Goal: Task Accomplishment & Management: Use online tool/utility

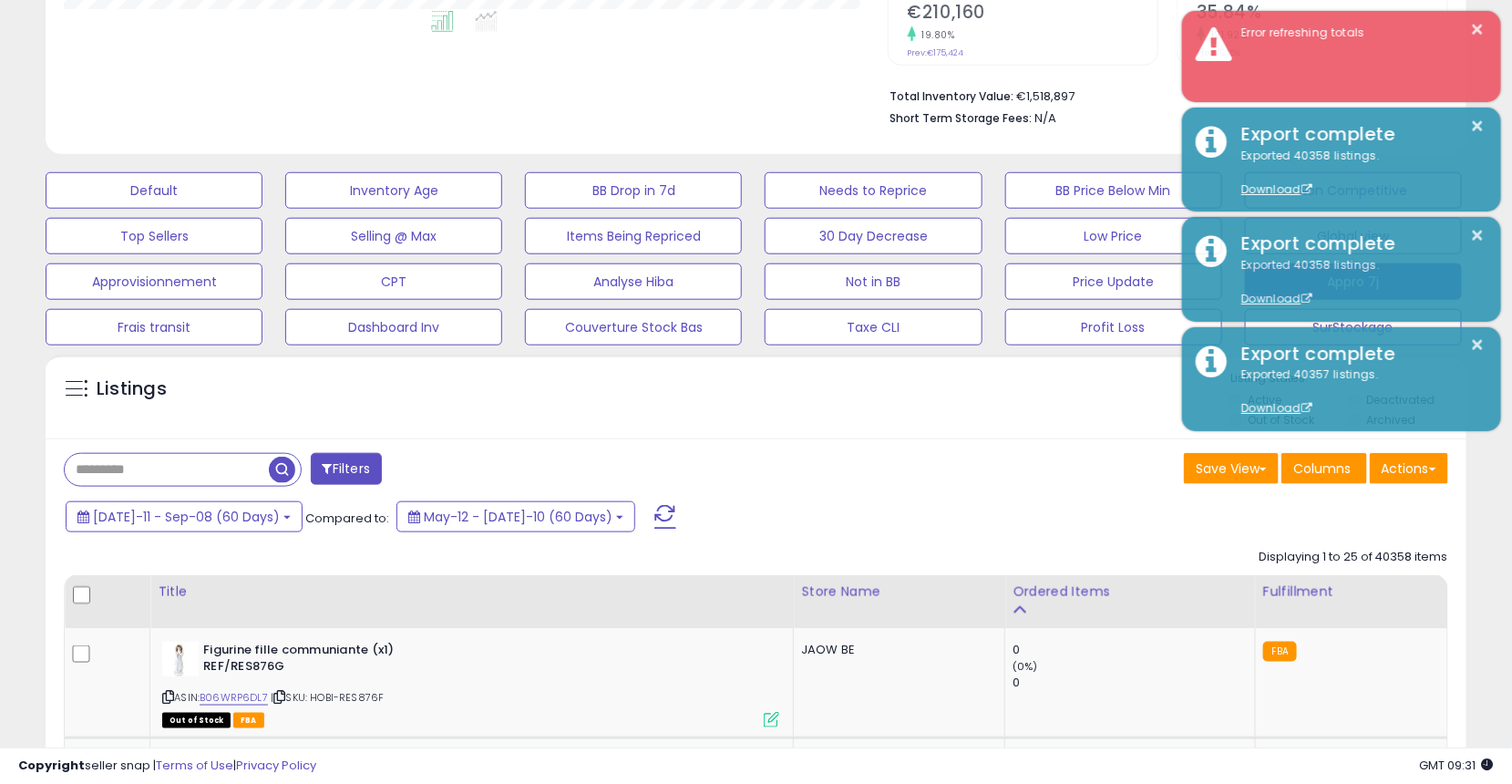
scroll to position [373, 824]
click at [110, 481] on input "text" at bounding box center [166, 470] width 204 height 32
paste input "**********"
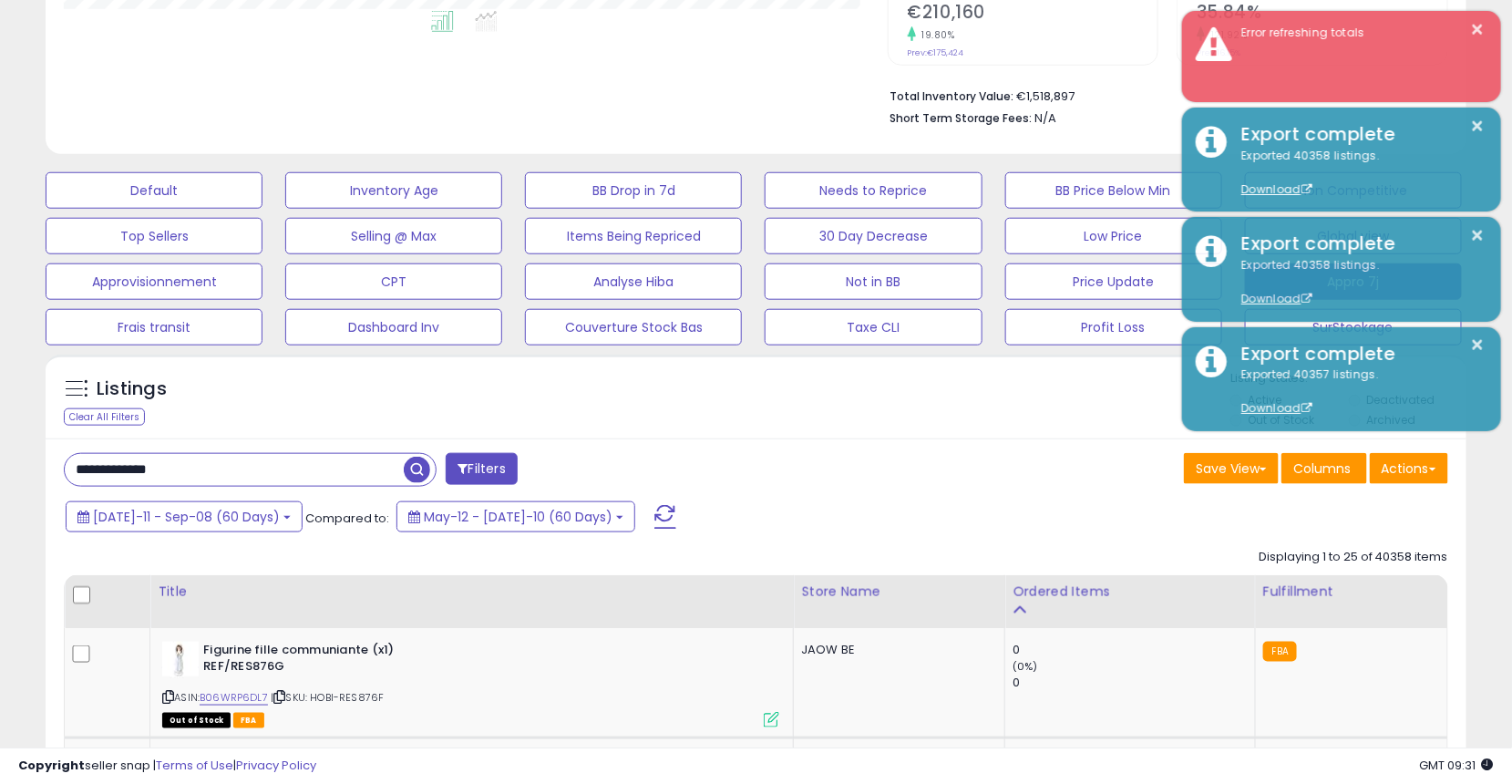
type input "**********"
click at [424, 472] on span "button" at bounding box center [417, 470] width 27 height 27
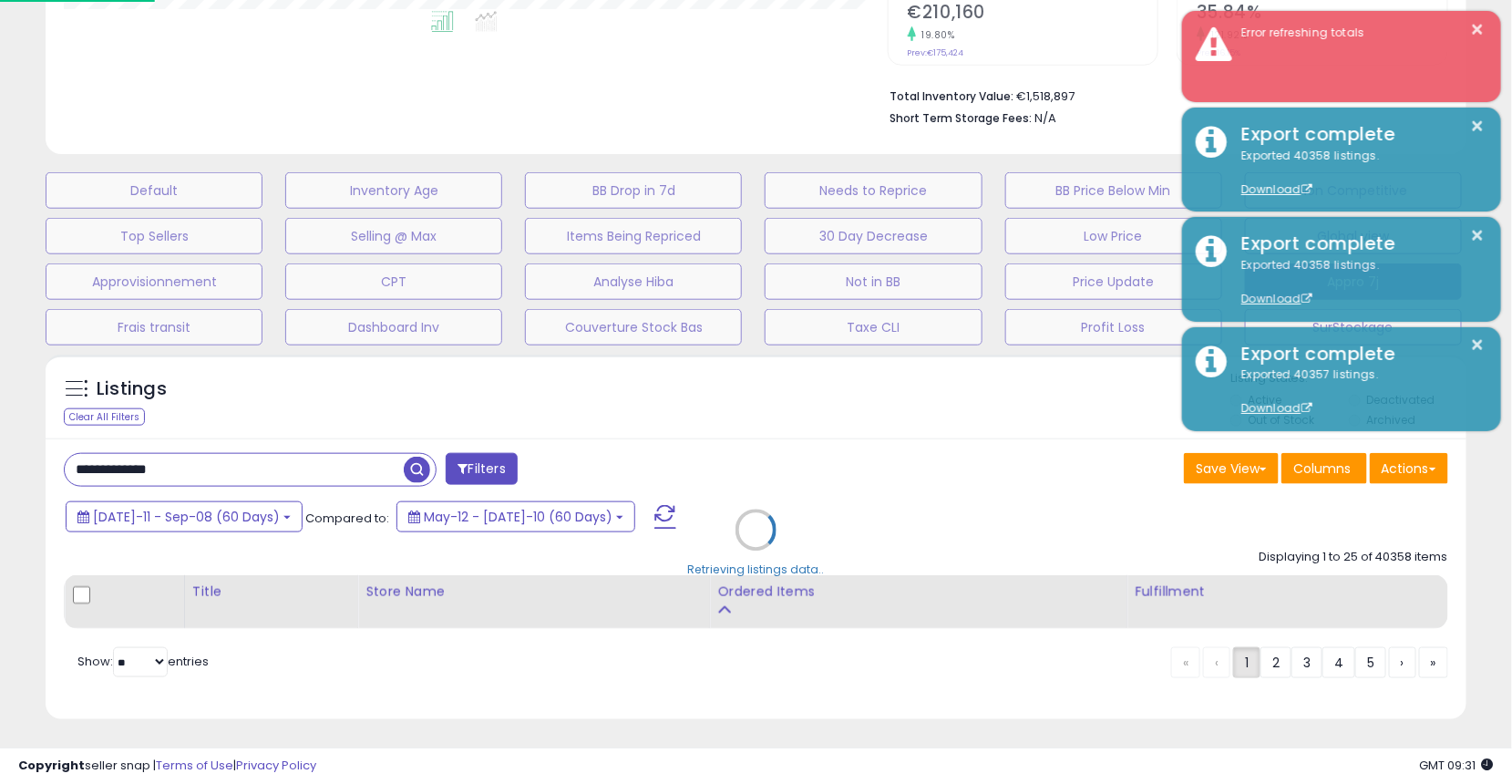
scroll to position [373, 832]
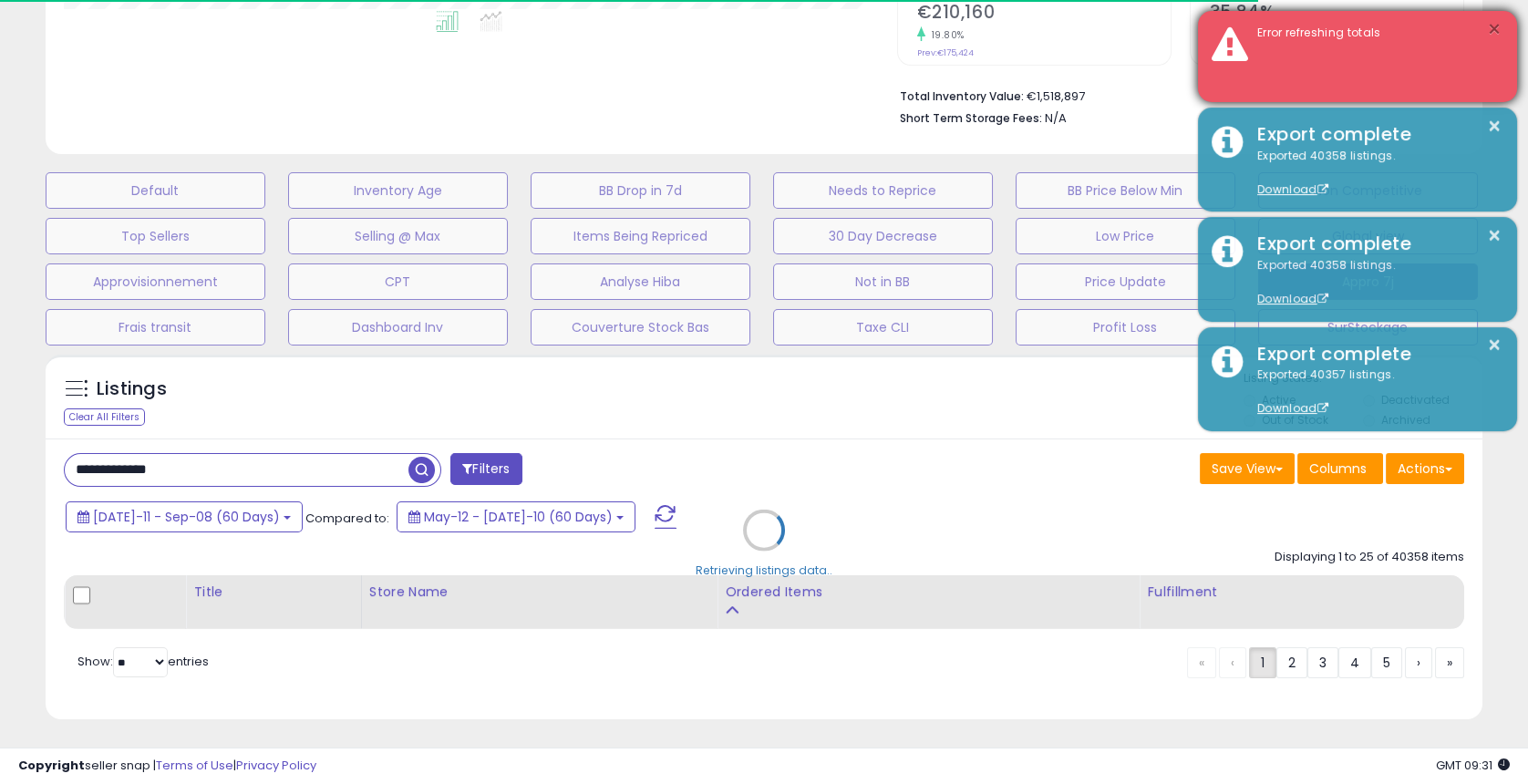
click at [1488, 31] on button "×" at bounding box center [1494, 29] width 15 height 23
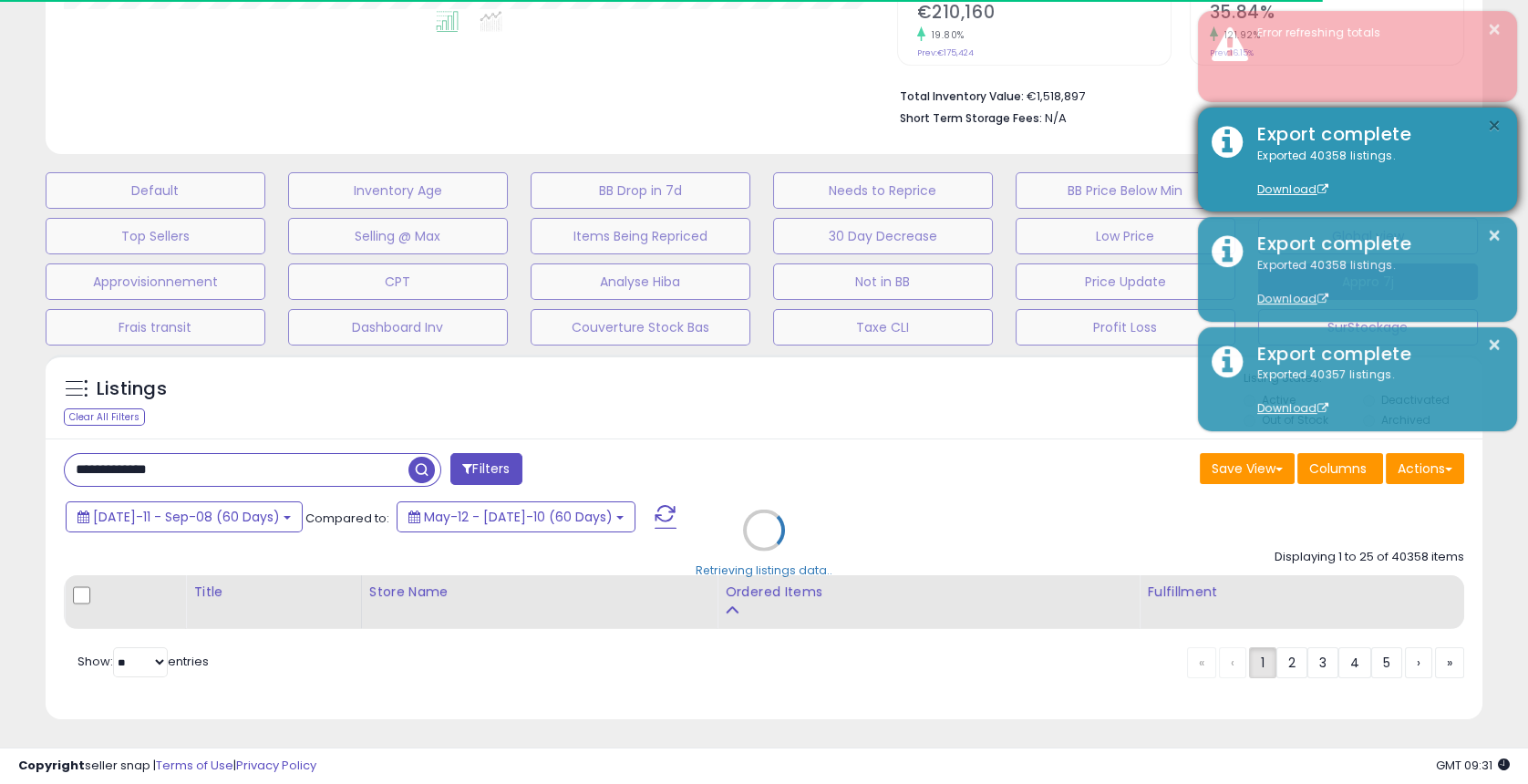
click at [1498, 124] on button "×" at bounding box center [1494, 125] width 15 height 23
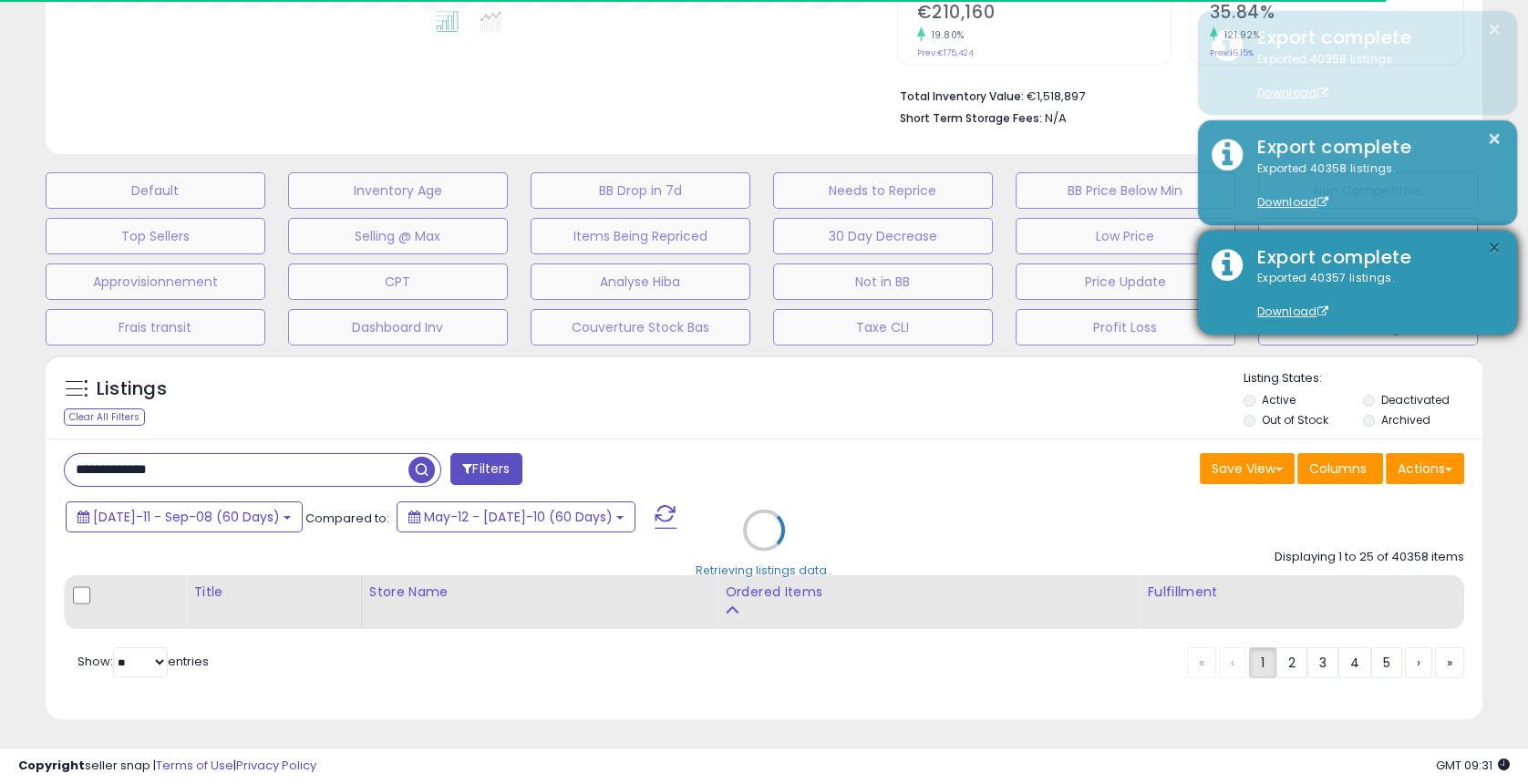
click at [1498, 252] on button "×" at bounding box center [1494, 248] width 15 height 23
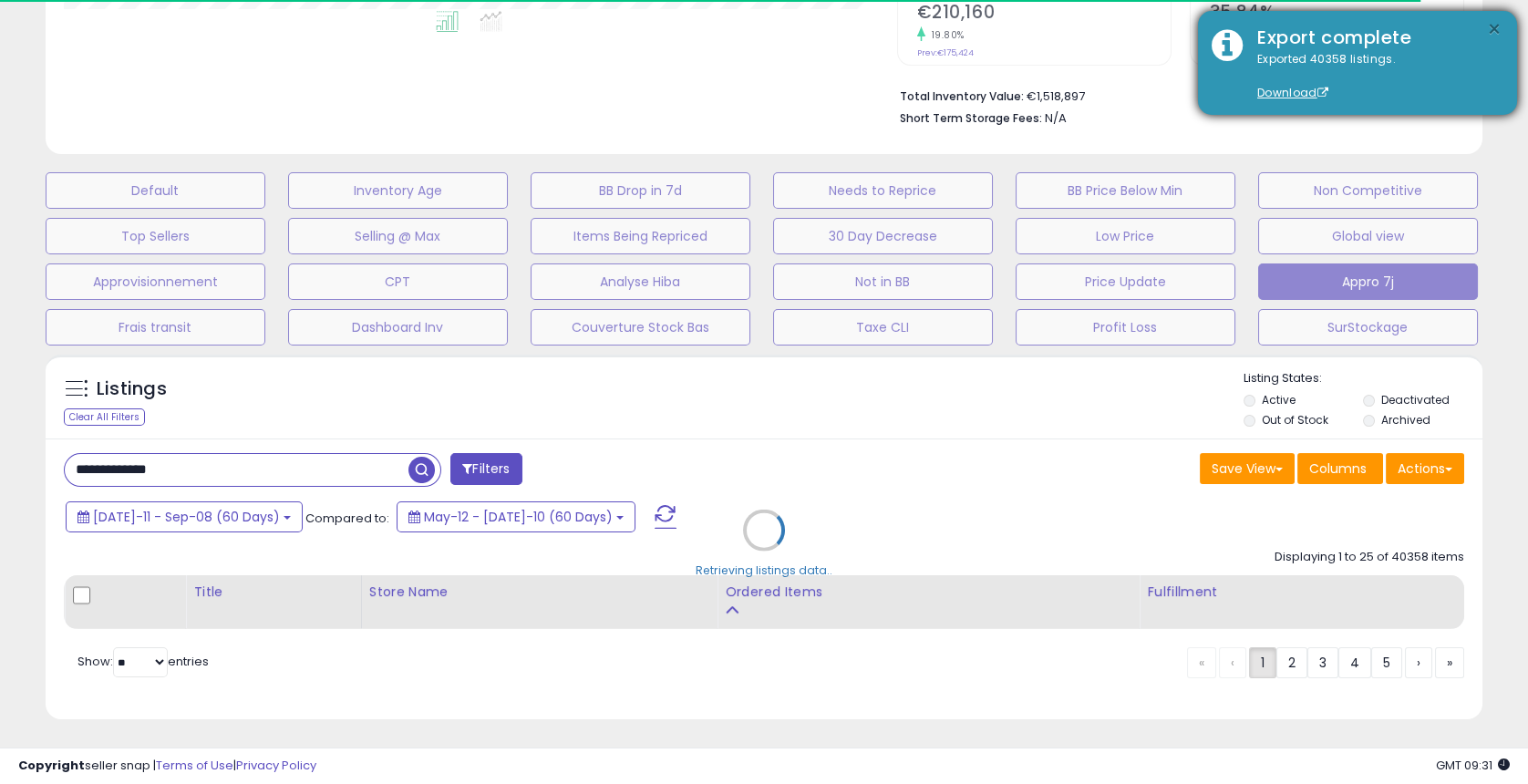
click at [1492, 27] on button "×" at bounding box center [1494, 29] width 15 height 23
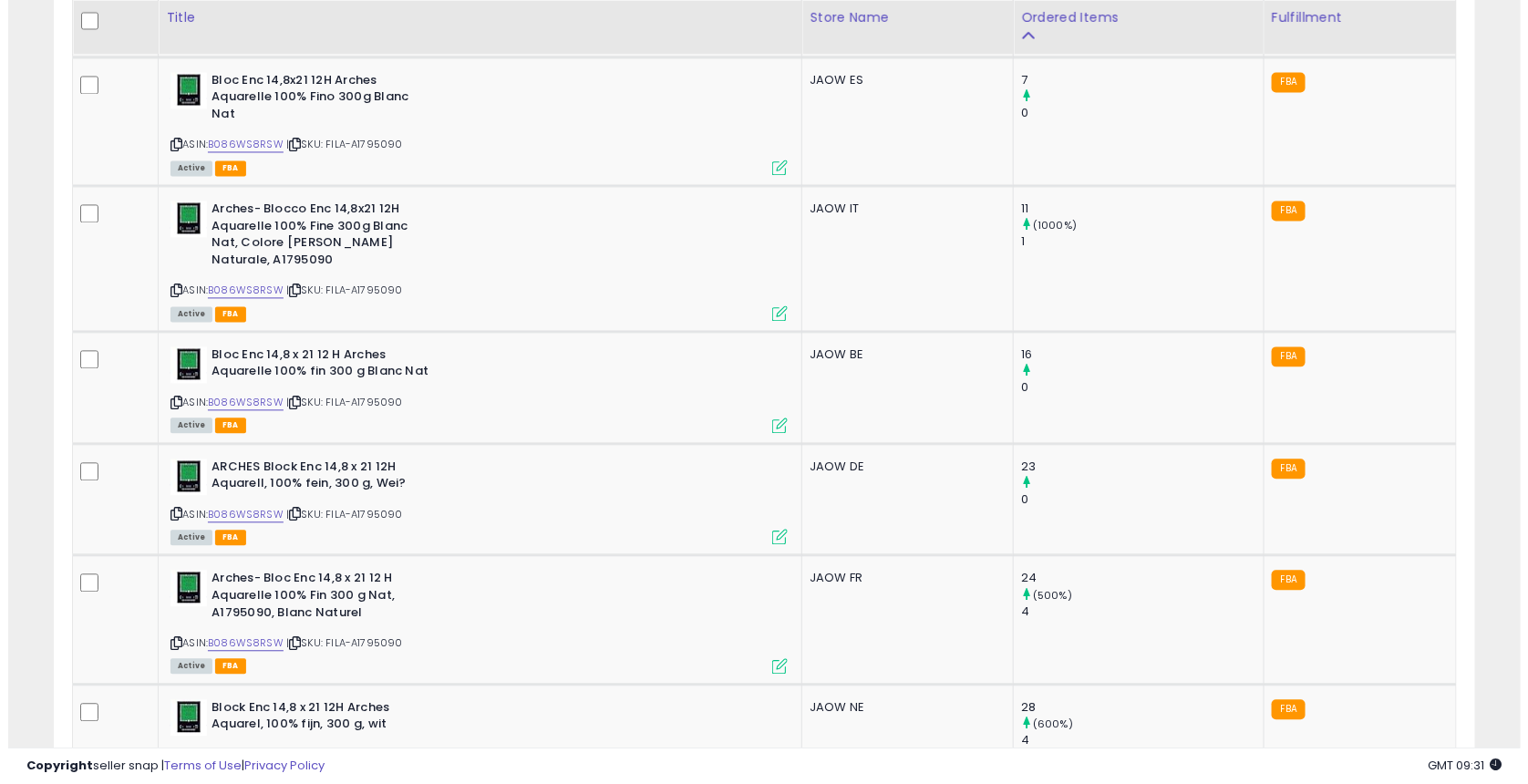
scroll to position [1359, 0]
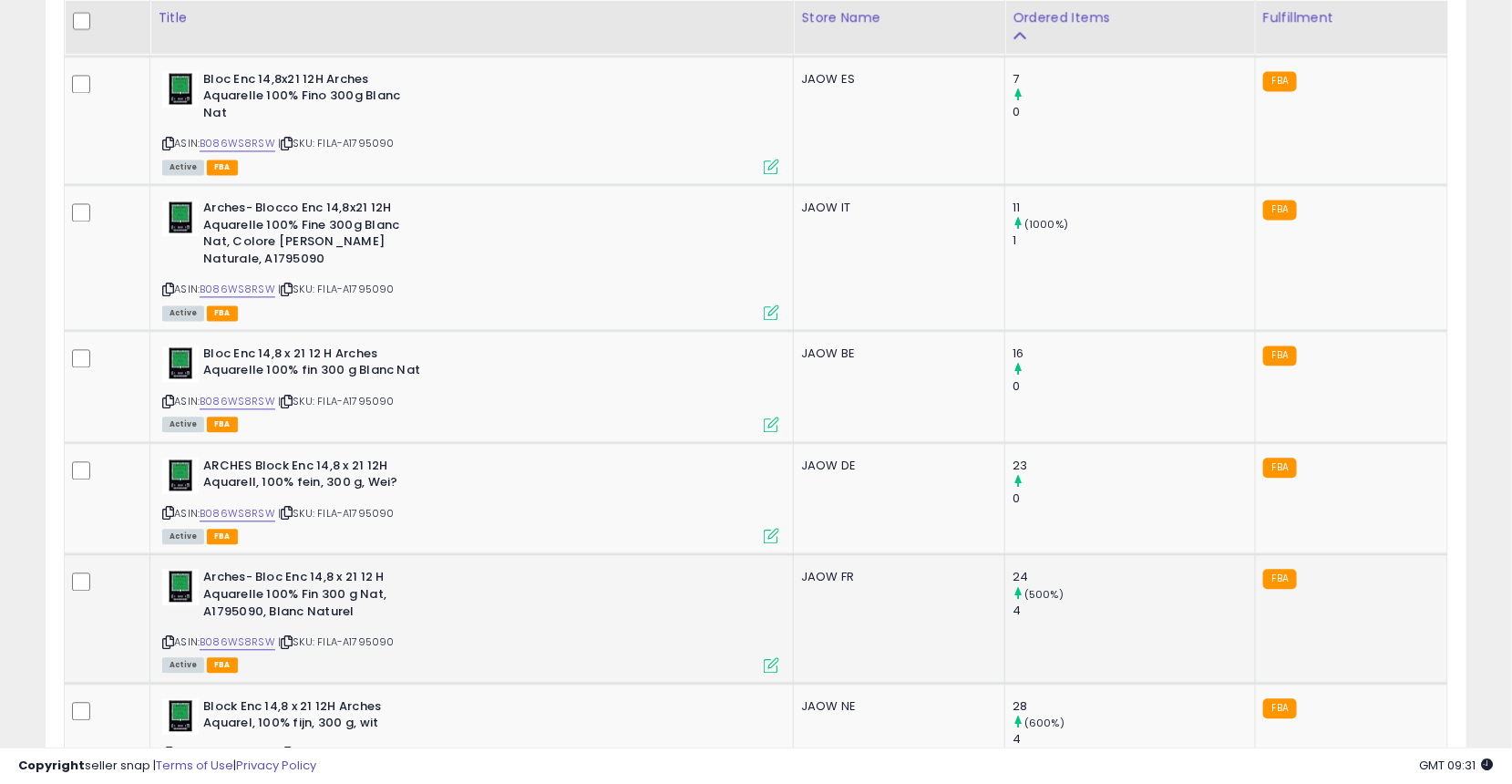
click at [773, 658] on icon at bounding box center [772, 666] width 16 height 16
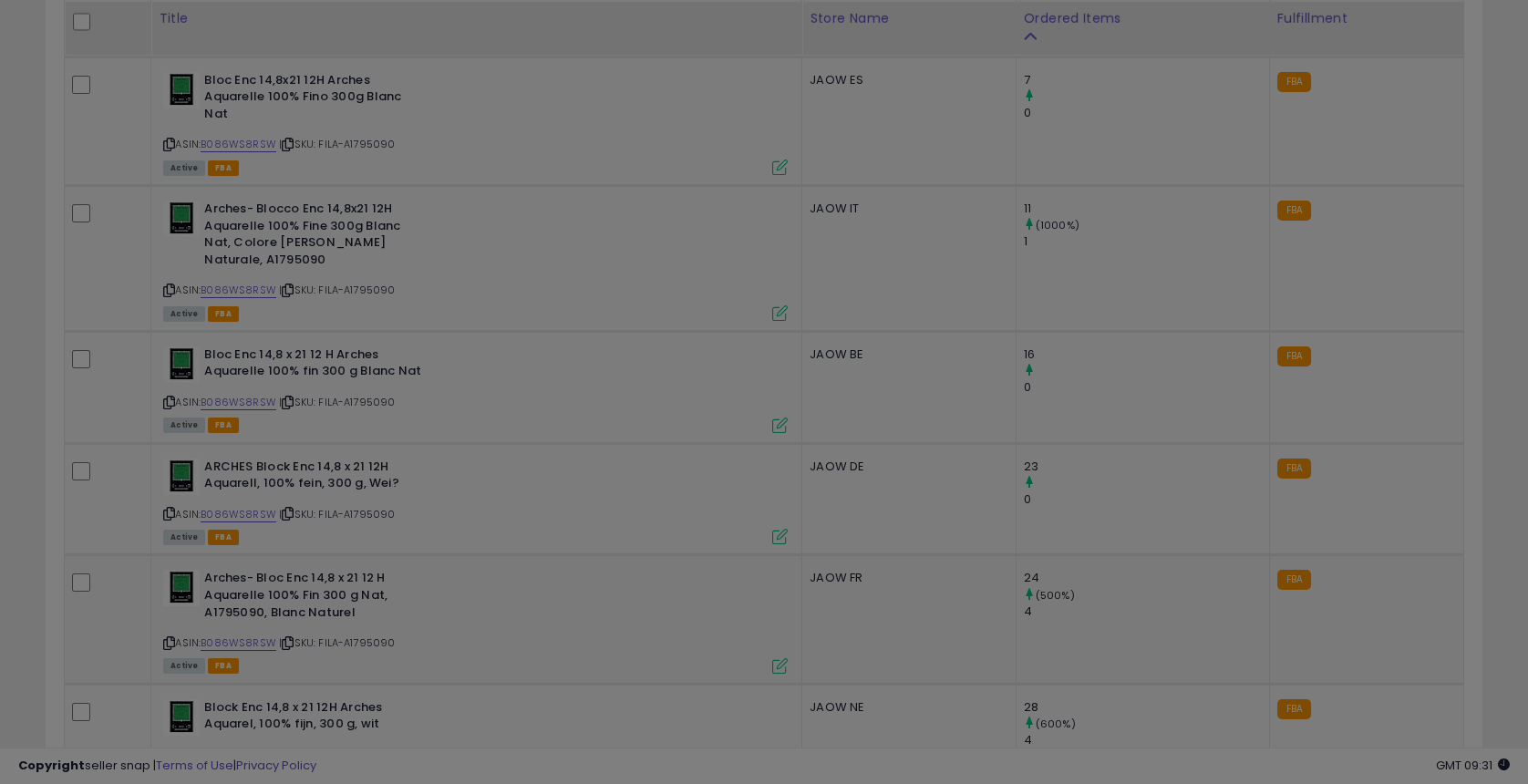
scroll to position [373, 832]
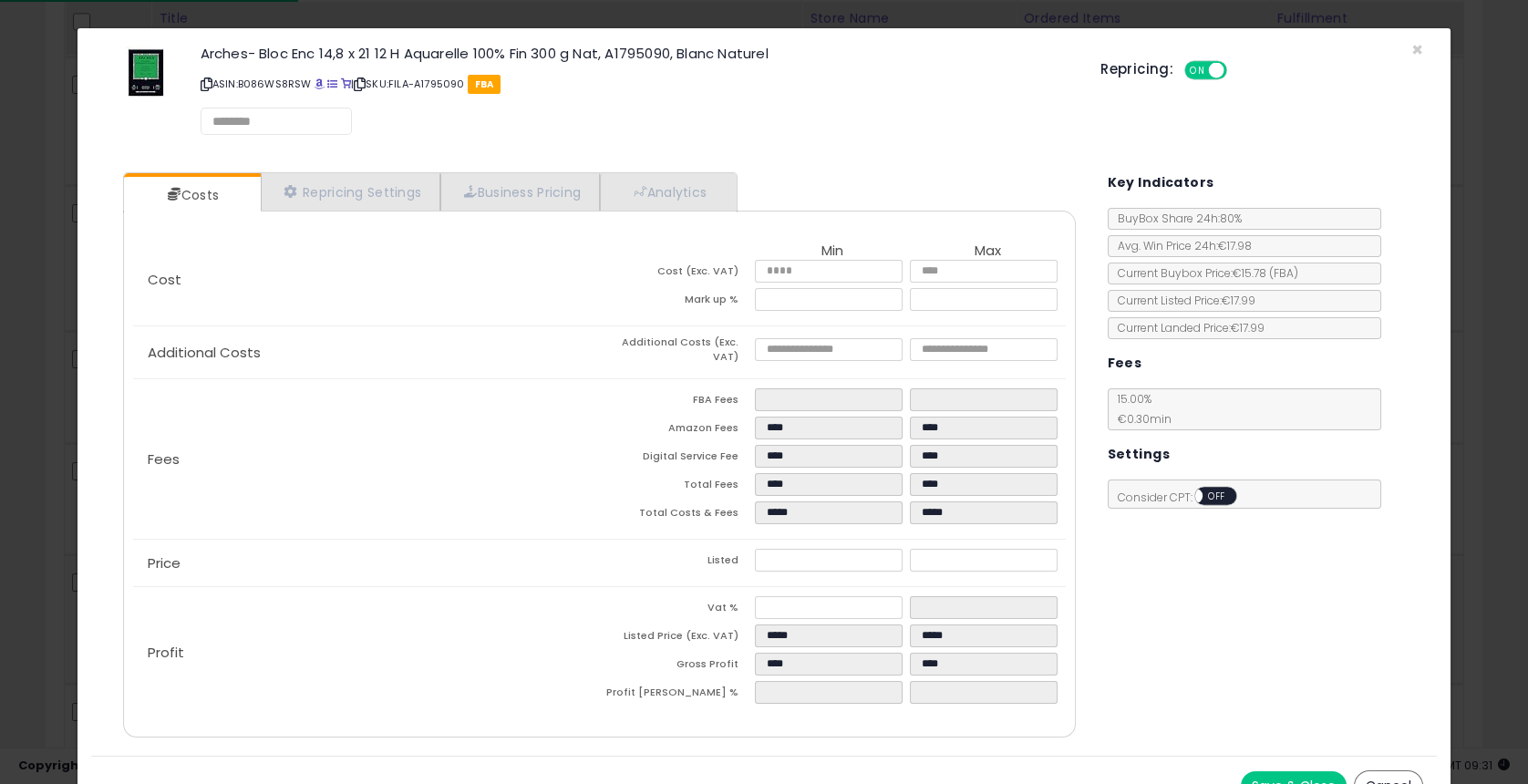
select select "**********"
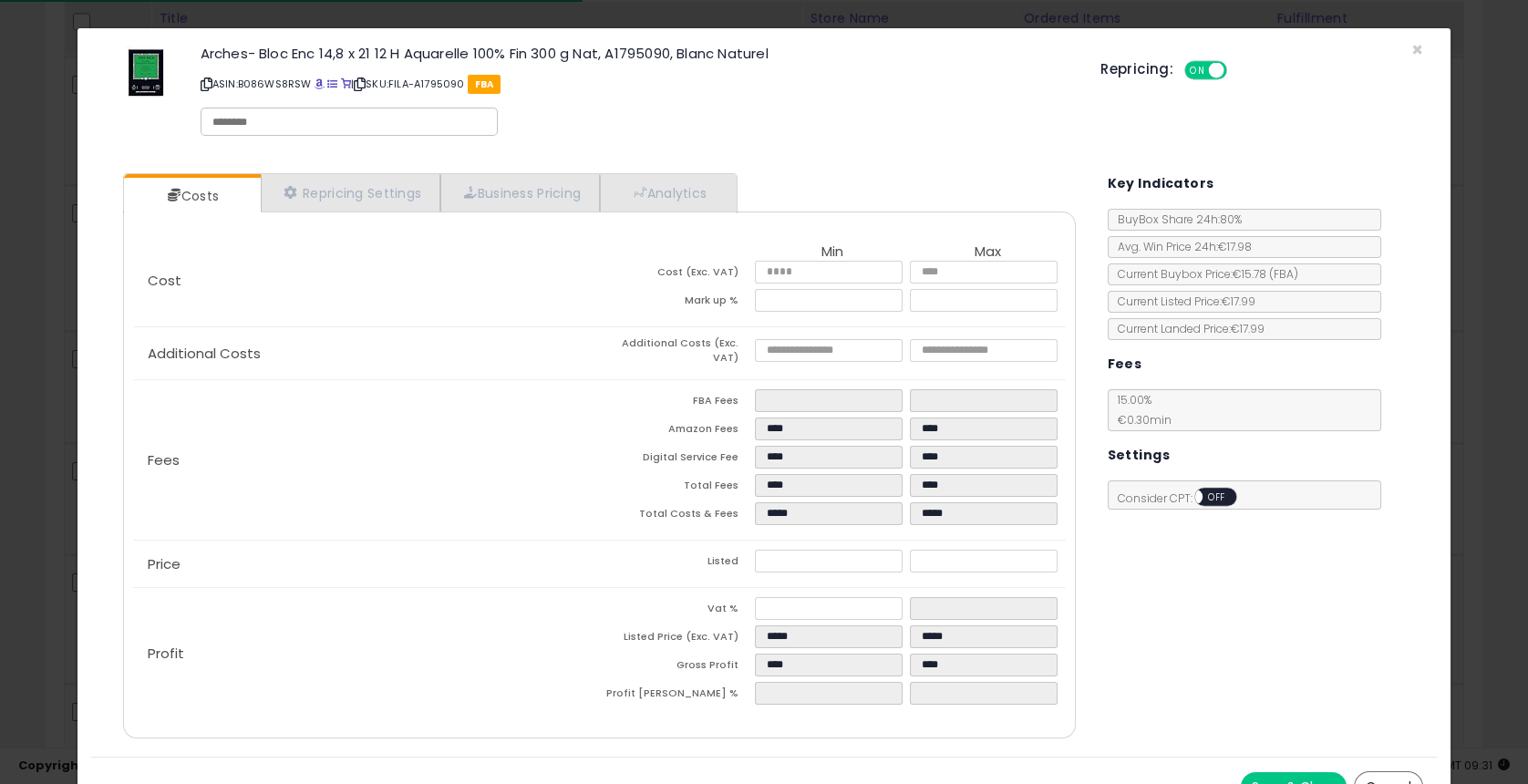
select select "******"
select select "**********"
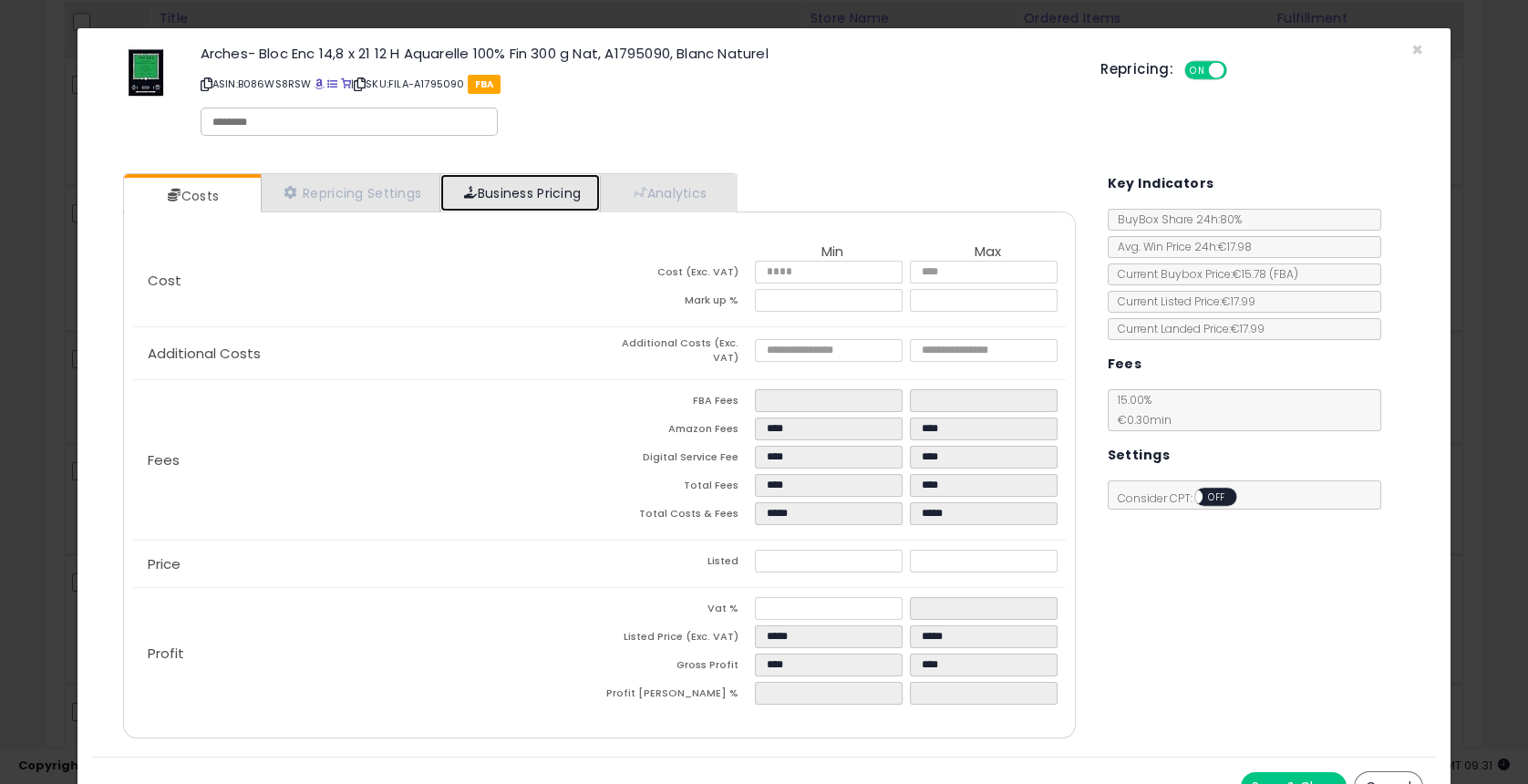
click at [501, 179] on link "Business Pricing" at bounding box center [520, 193] width 159 height 38
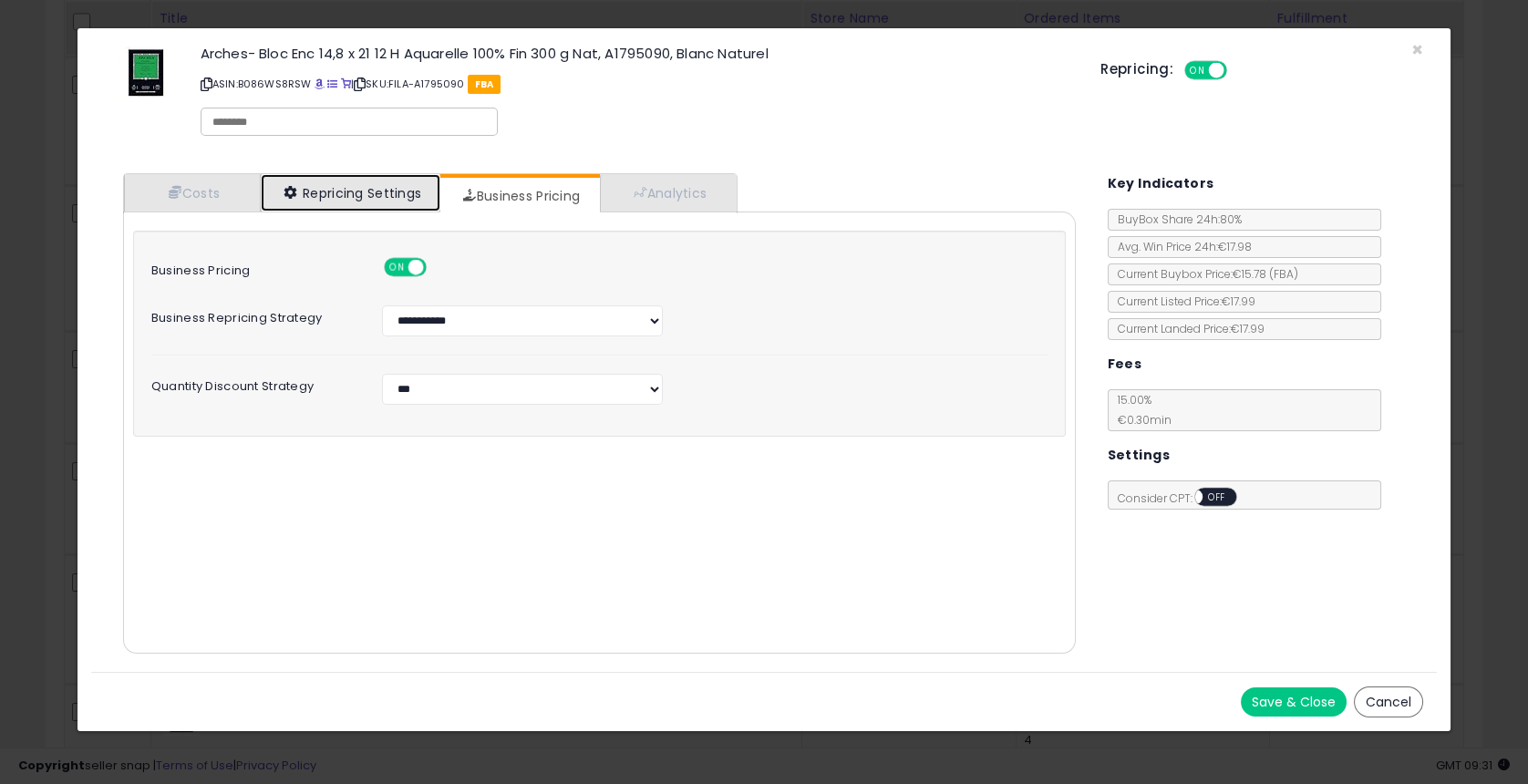
click at [396, 196] on link "Repricing Settings" at bounding box center [350, 193] width 180 height 38
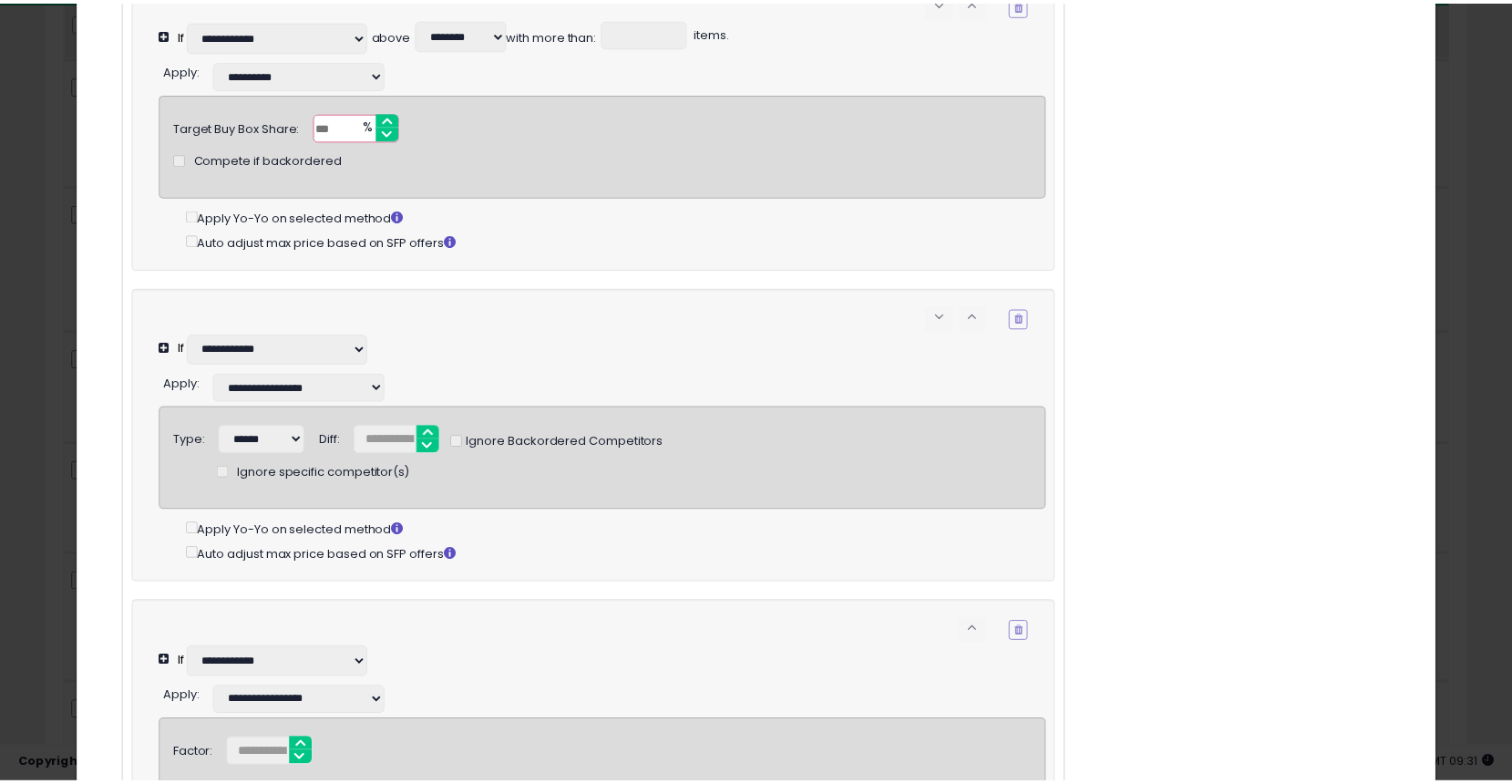
scroll to position [910, 0]
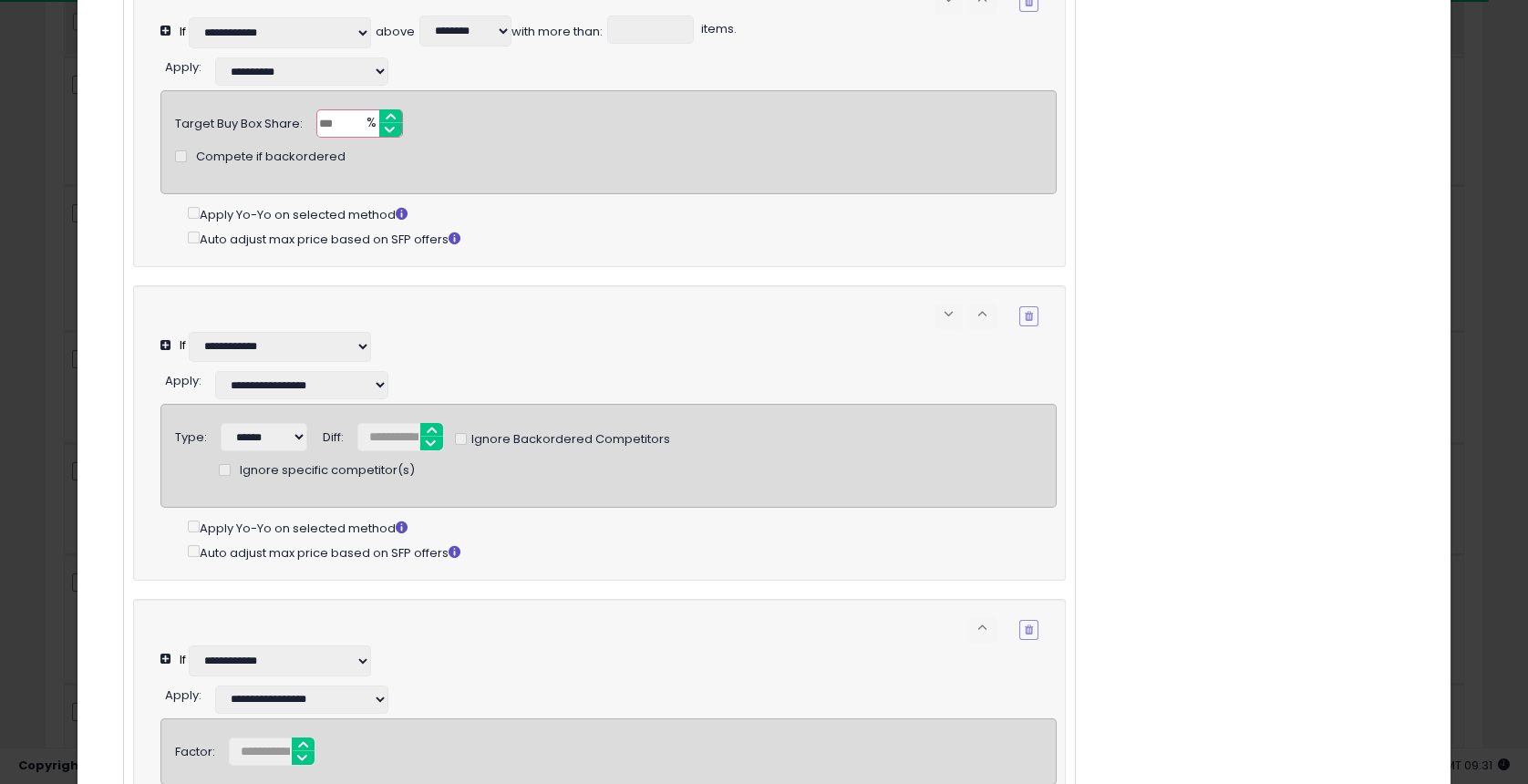
click at [10, 368] on div "× Close Arches- Bloc Enc 14,8 x 21 12 H Aquarelle 100% Fin 300 g Nat, A1795090,…" at bounding box center [764, 392] width 1528 height 784
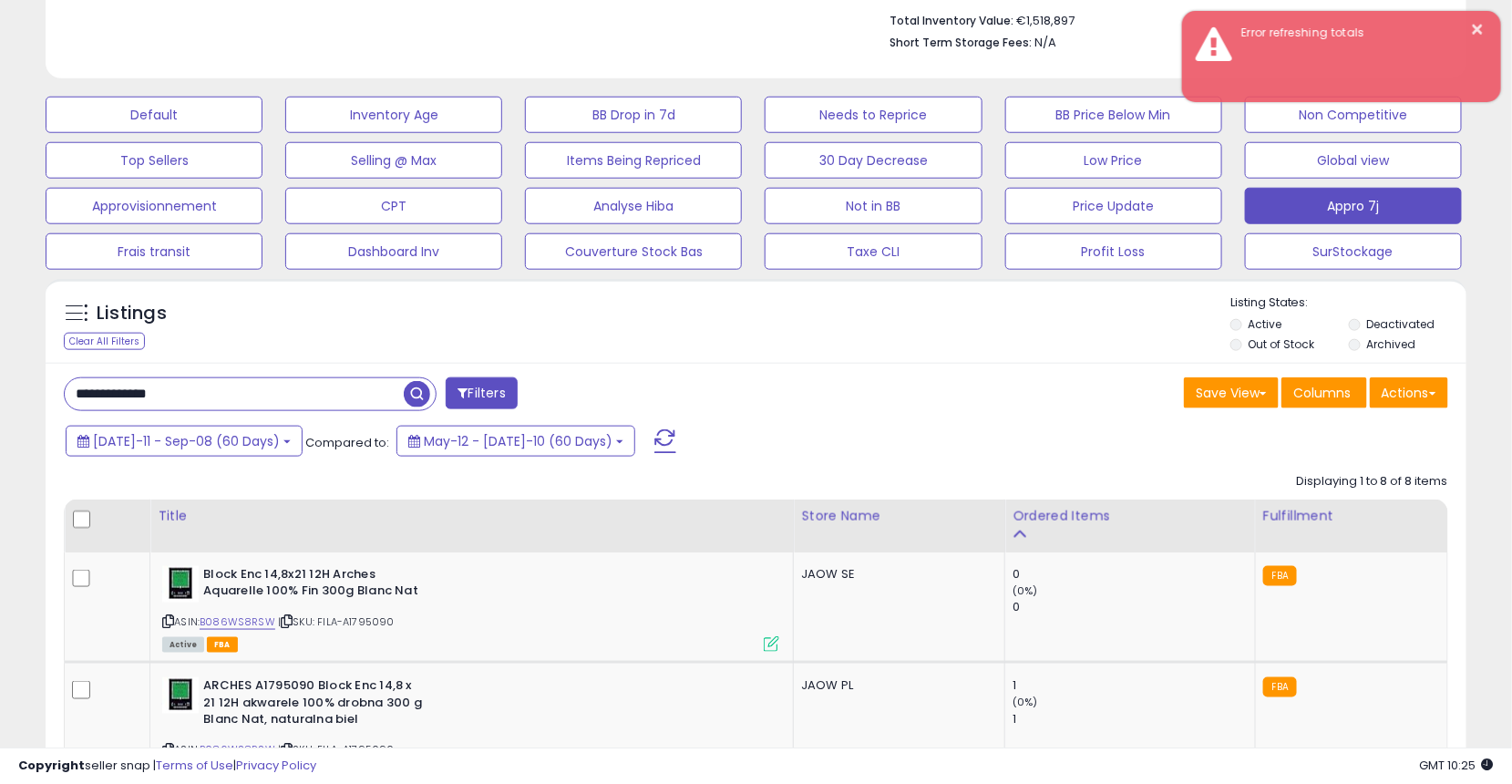
scroll to position [346, 0]
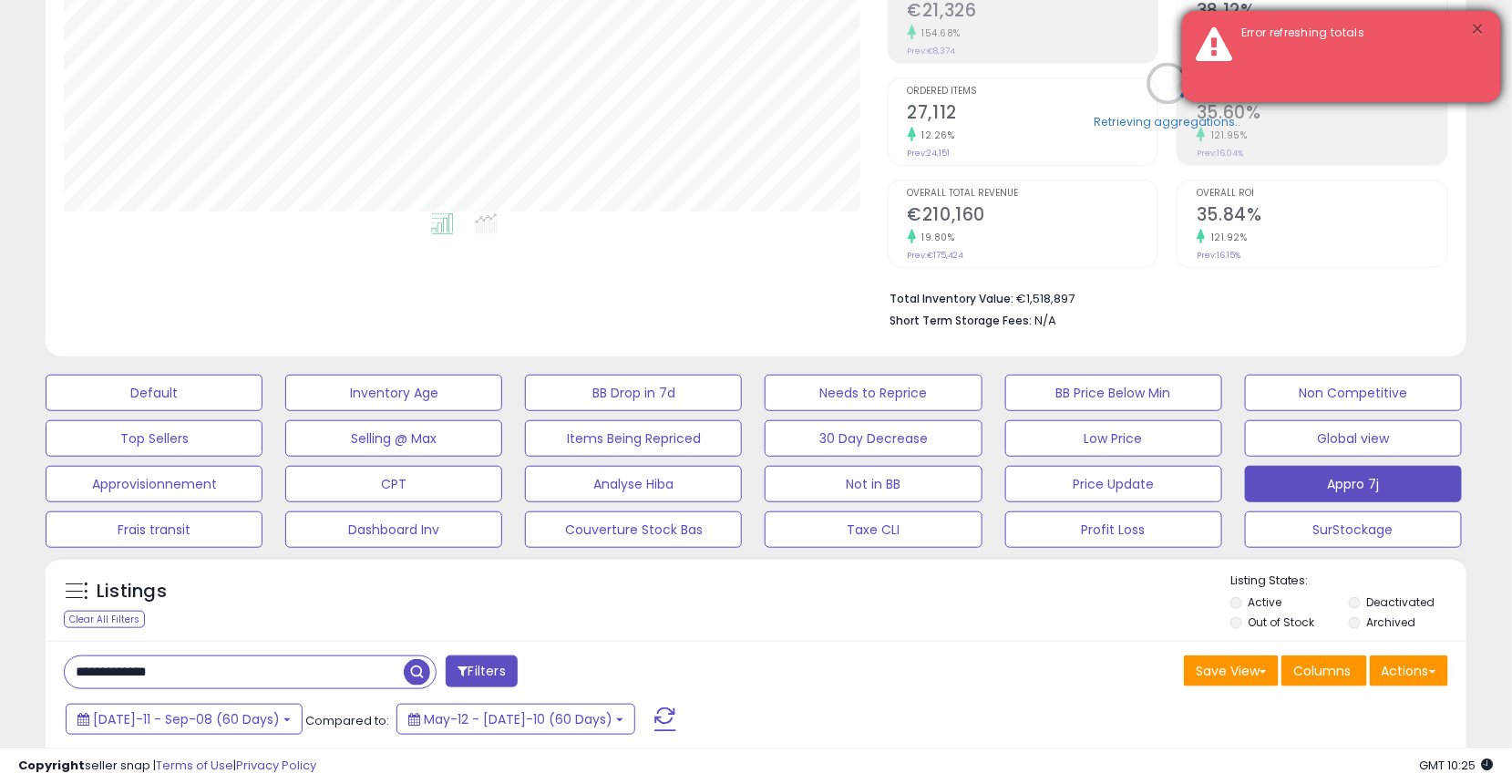
click at [1479, 34] on button "×" at bounding box center [1478, 29] width 15 height 23
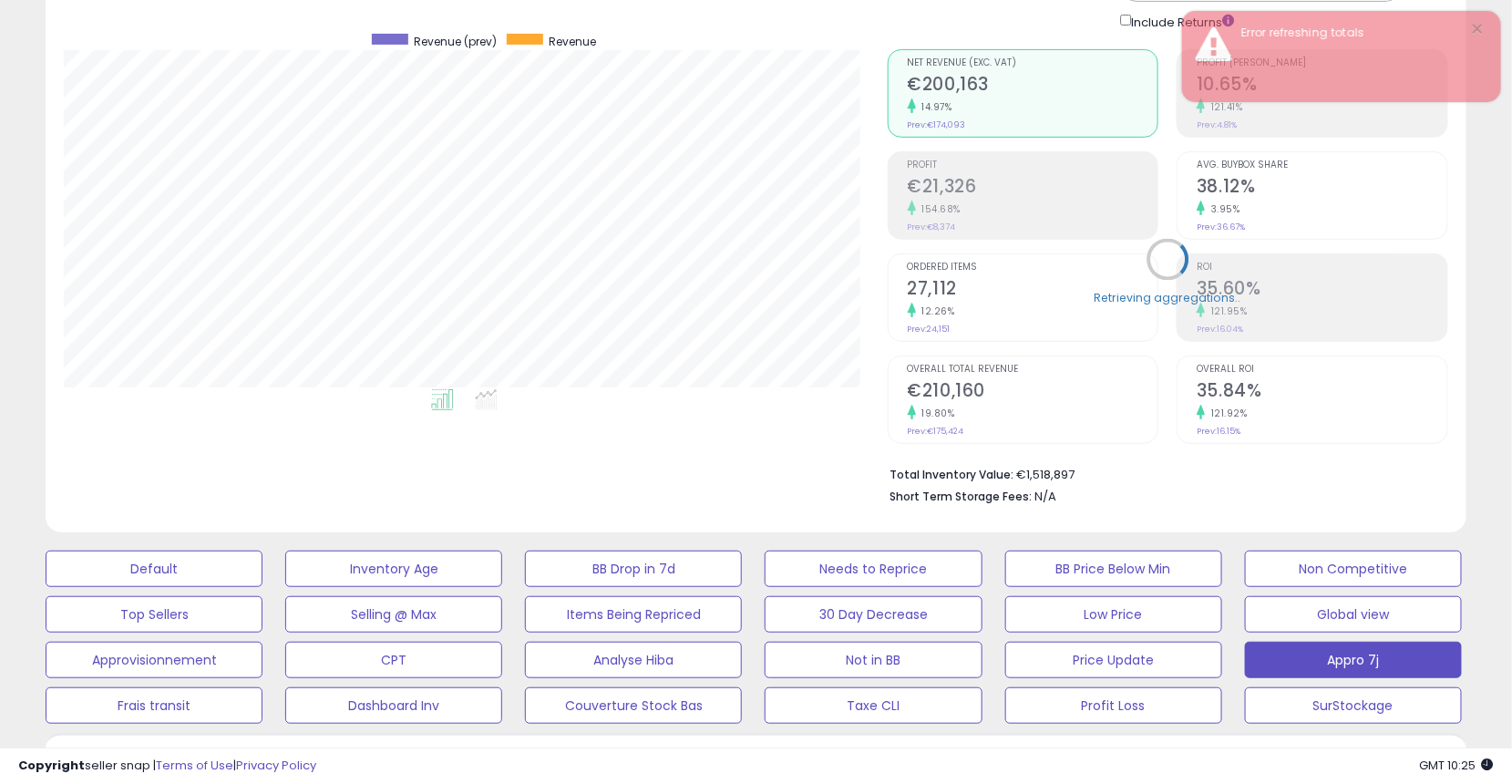
scroll to position [0, 0]
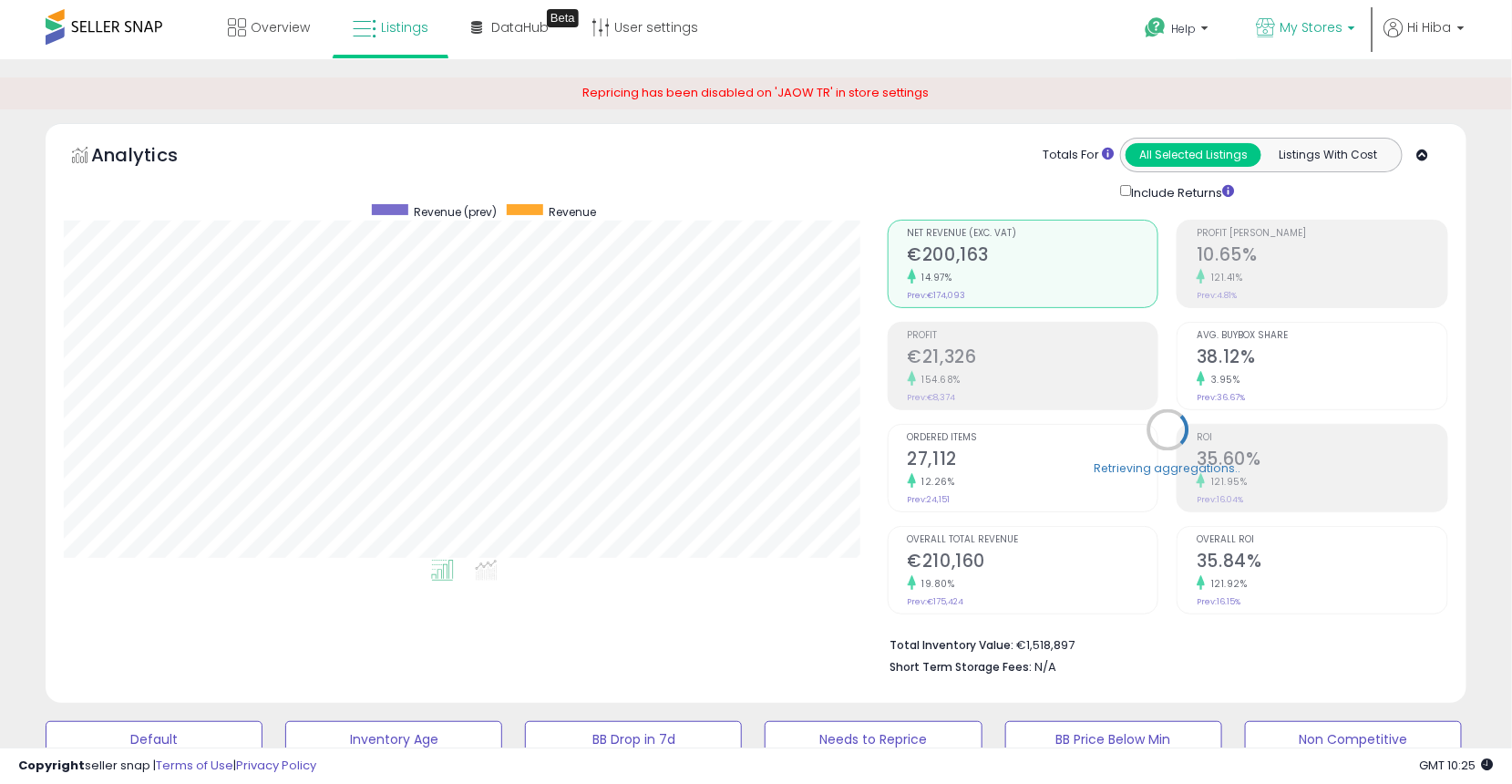
click at [1289, 50] on link "My Stores" at bounding box center [1305, 30] width 126 height 60
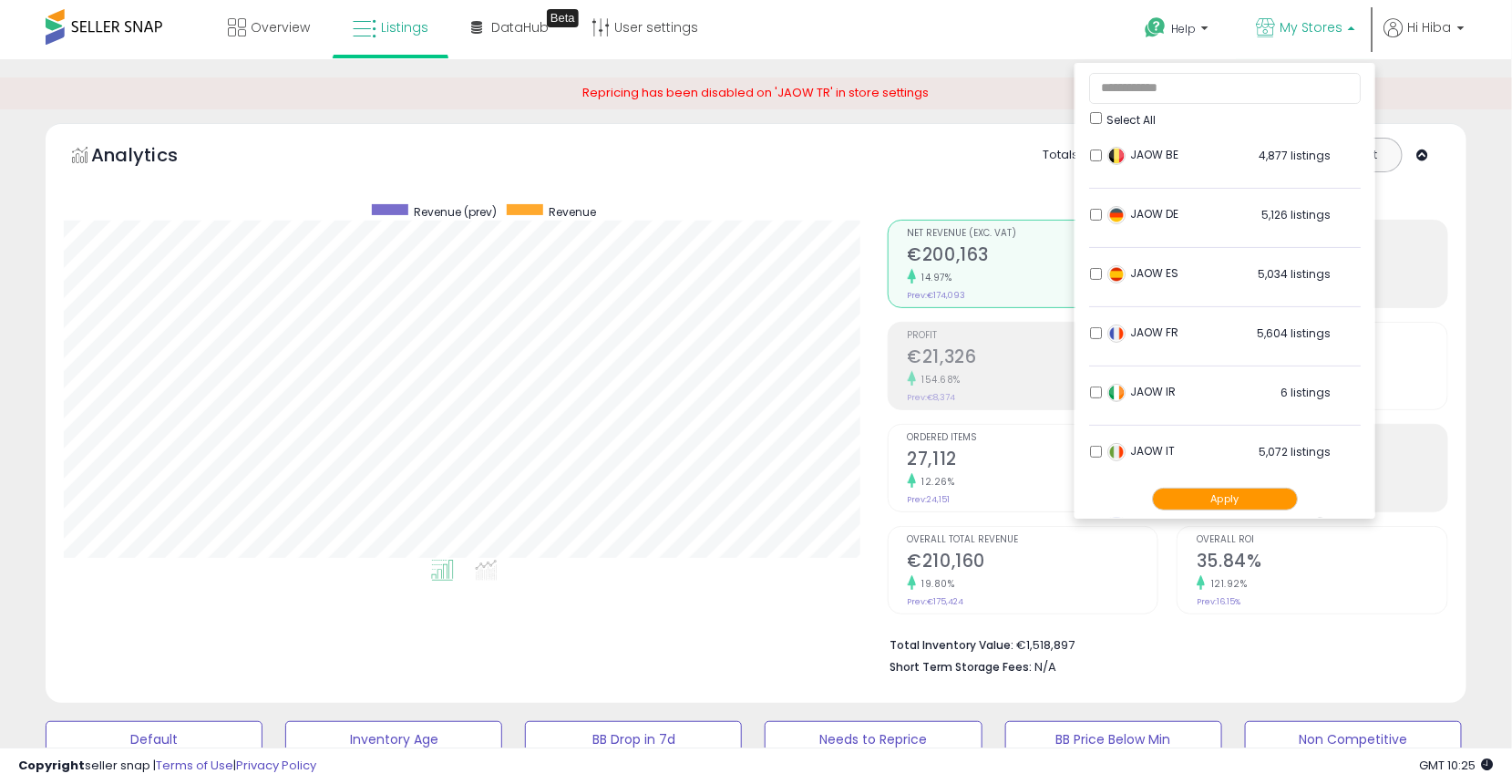
click at [1132, 119] on span "Select All" at bounding box center [1131, 120] width 49 height 16
click at [1239, 492] on button "Apply" at bounding box center [1225, 498] width 146 height 23
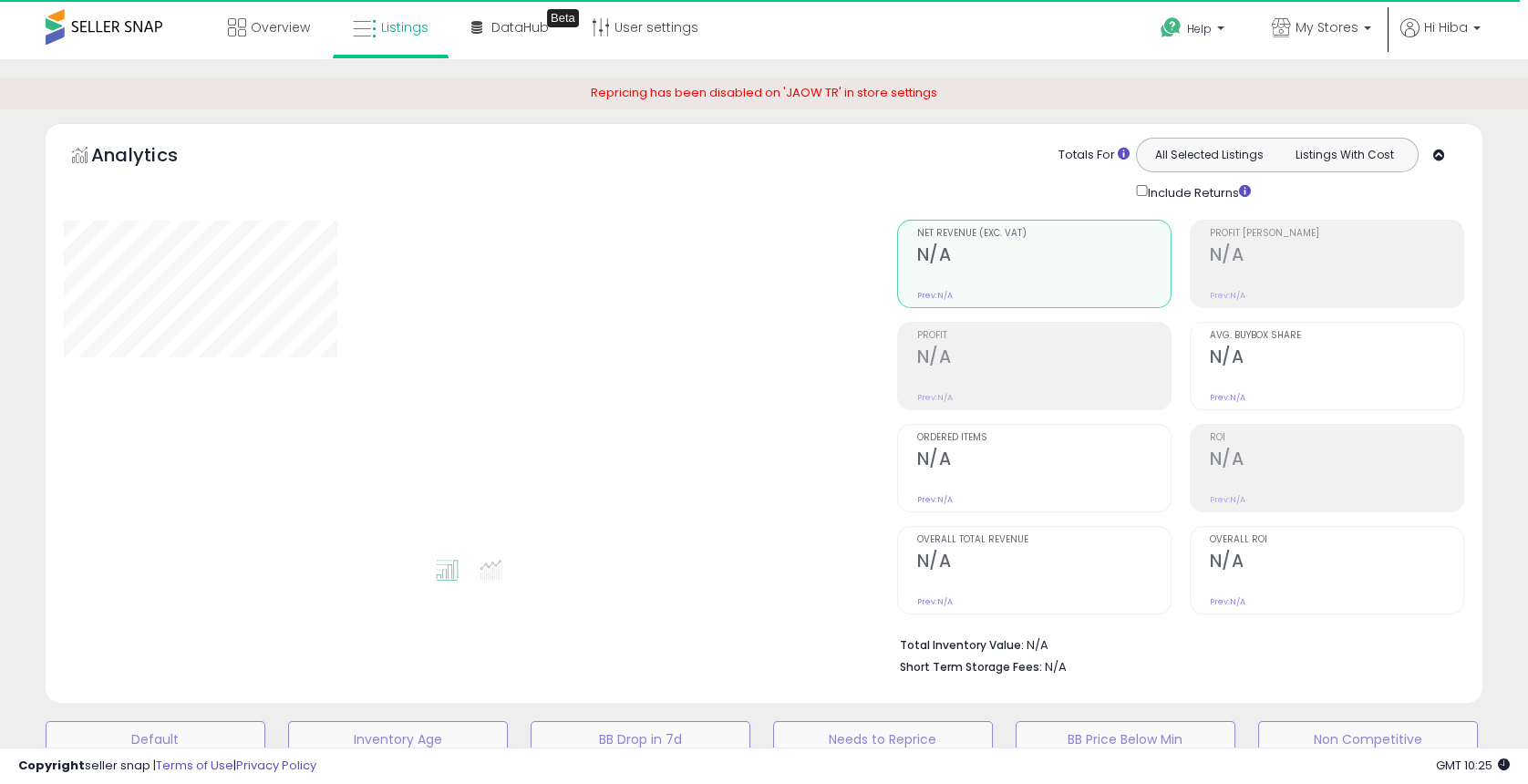
type input "**********"
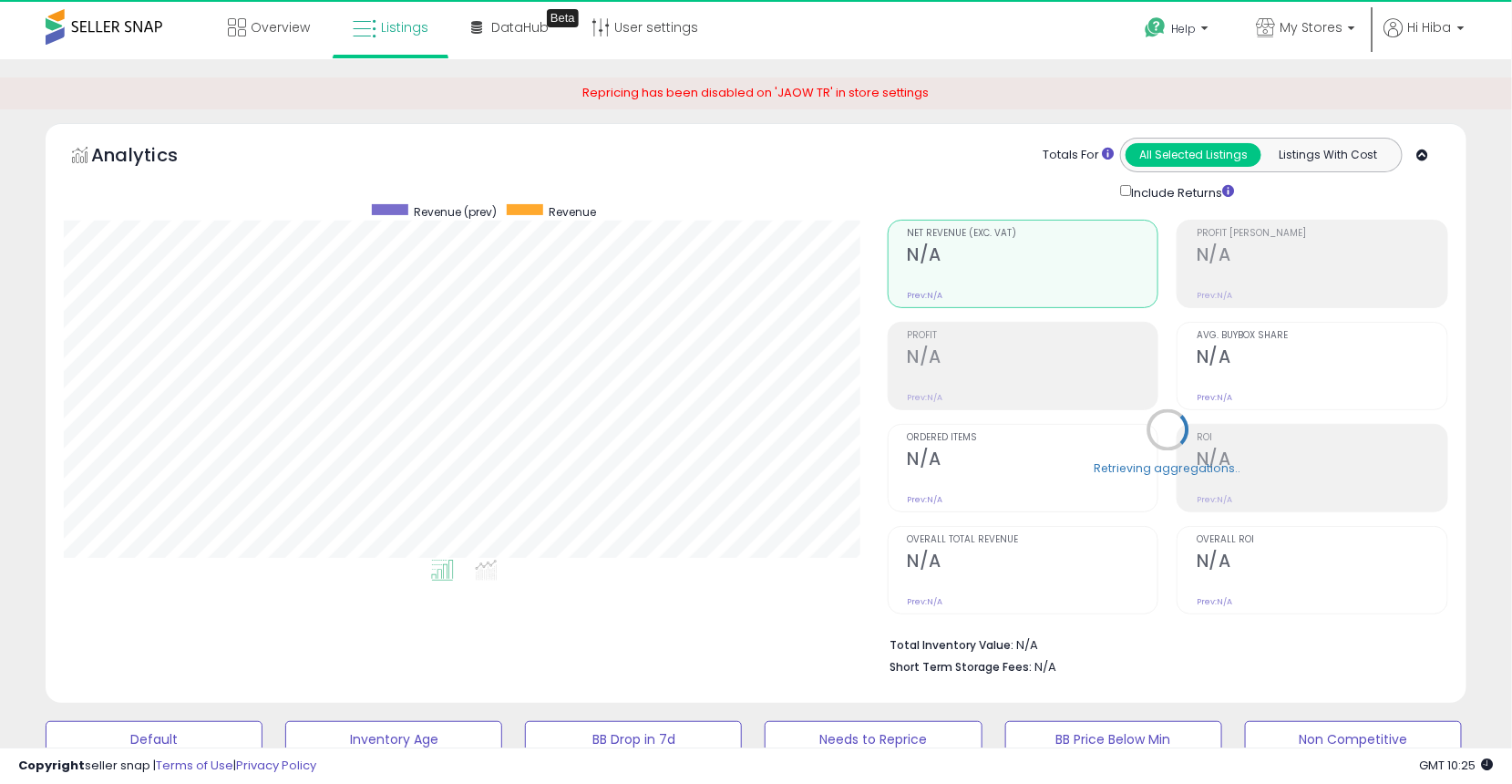
scroll to position [373, 824]
click at [1284, 46] on link "My Stores" at bounding box center [1305, 30] width 126 height 60
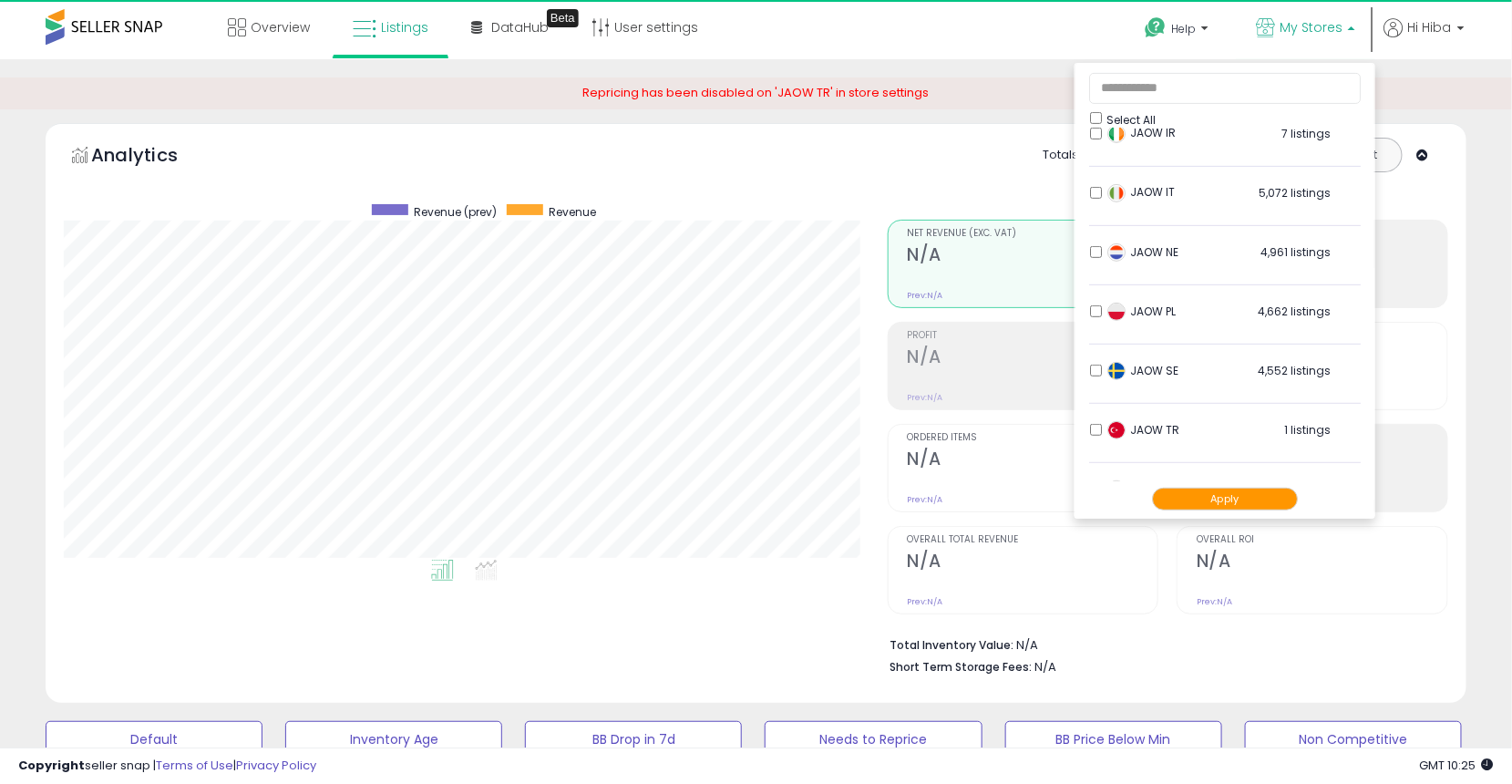
scroll to position [301, 0]
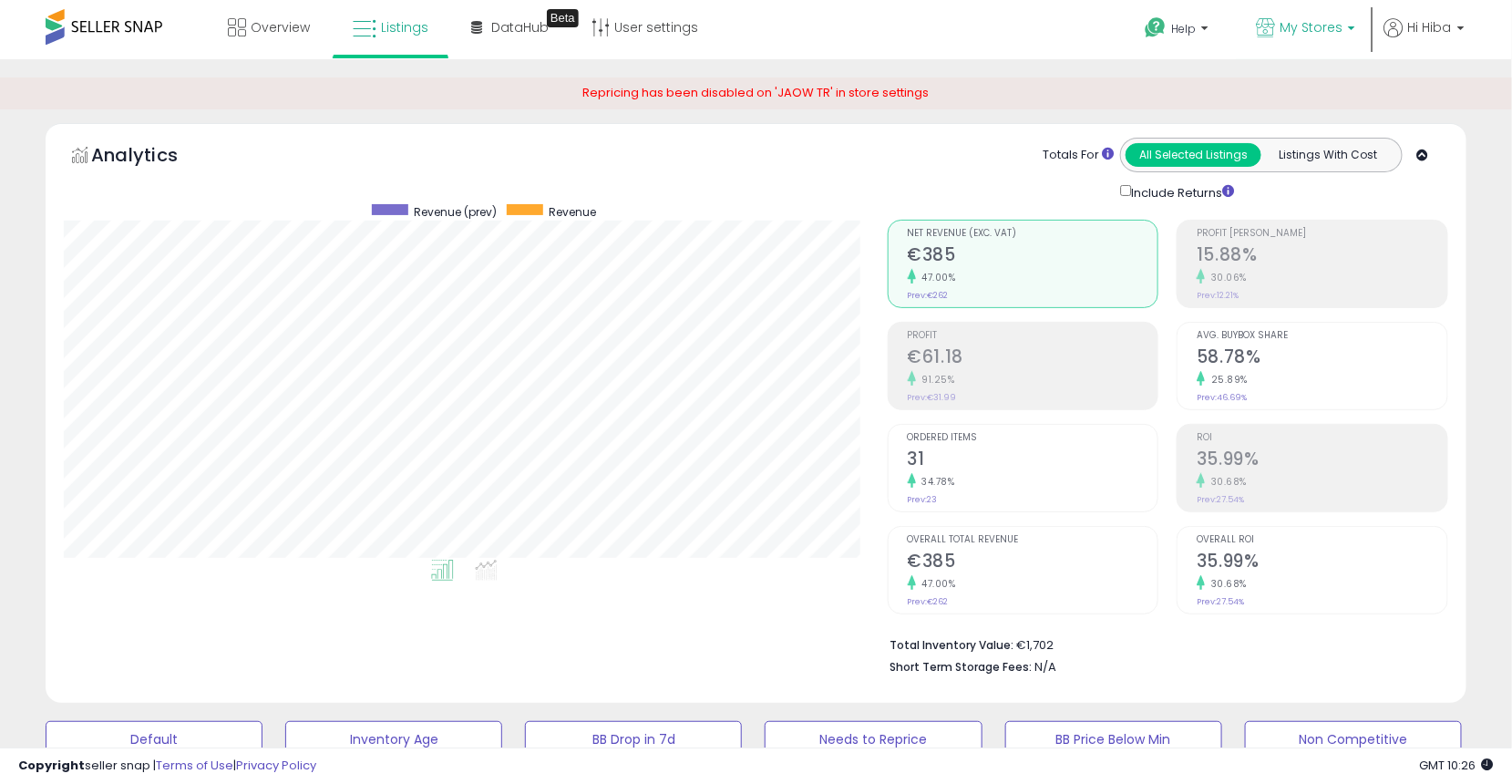
click at [1308, 38] on p "My Stores" at bounding box center [1306, 29] width 100 height 23
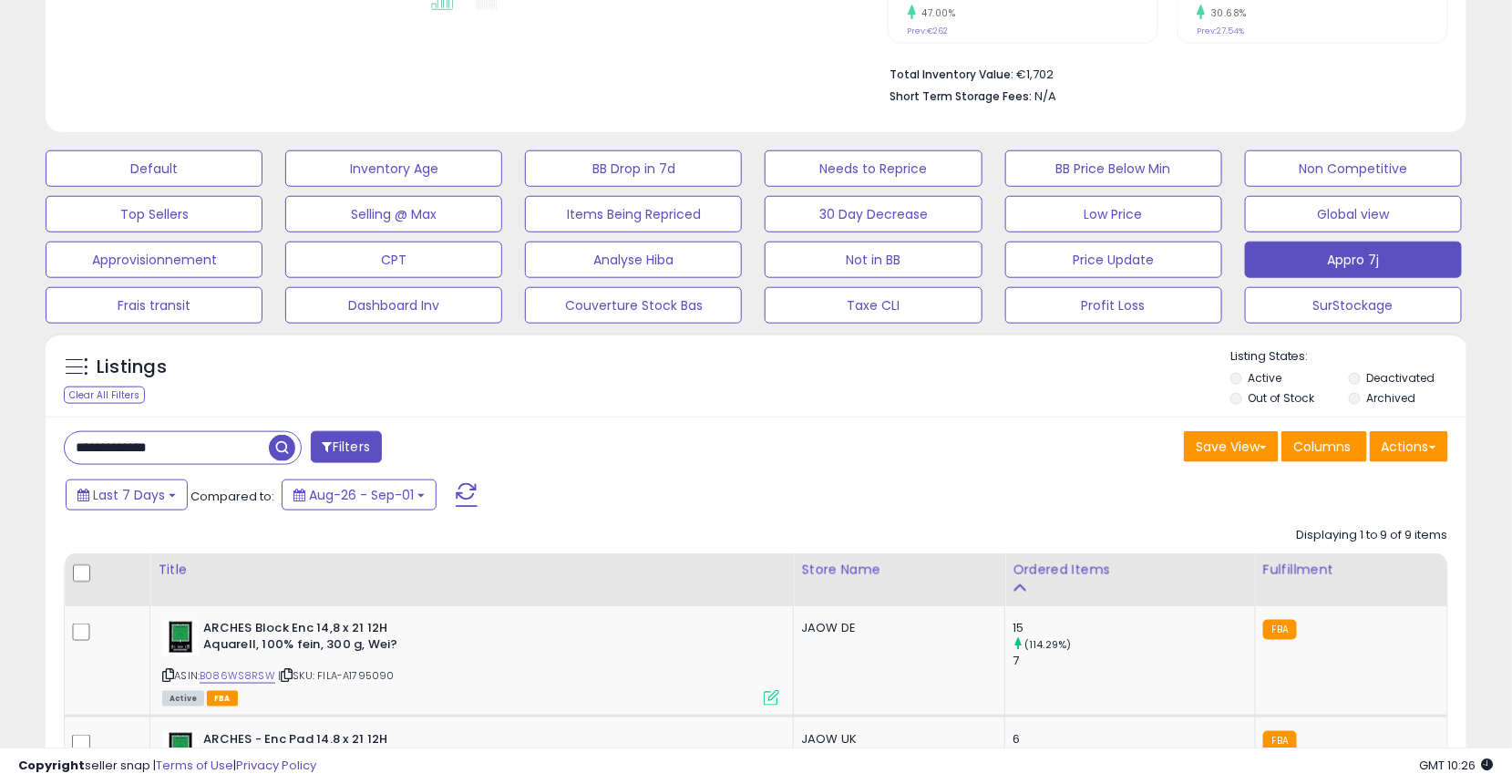
scroll to position [607, 0]
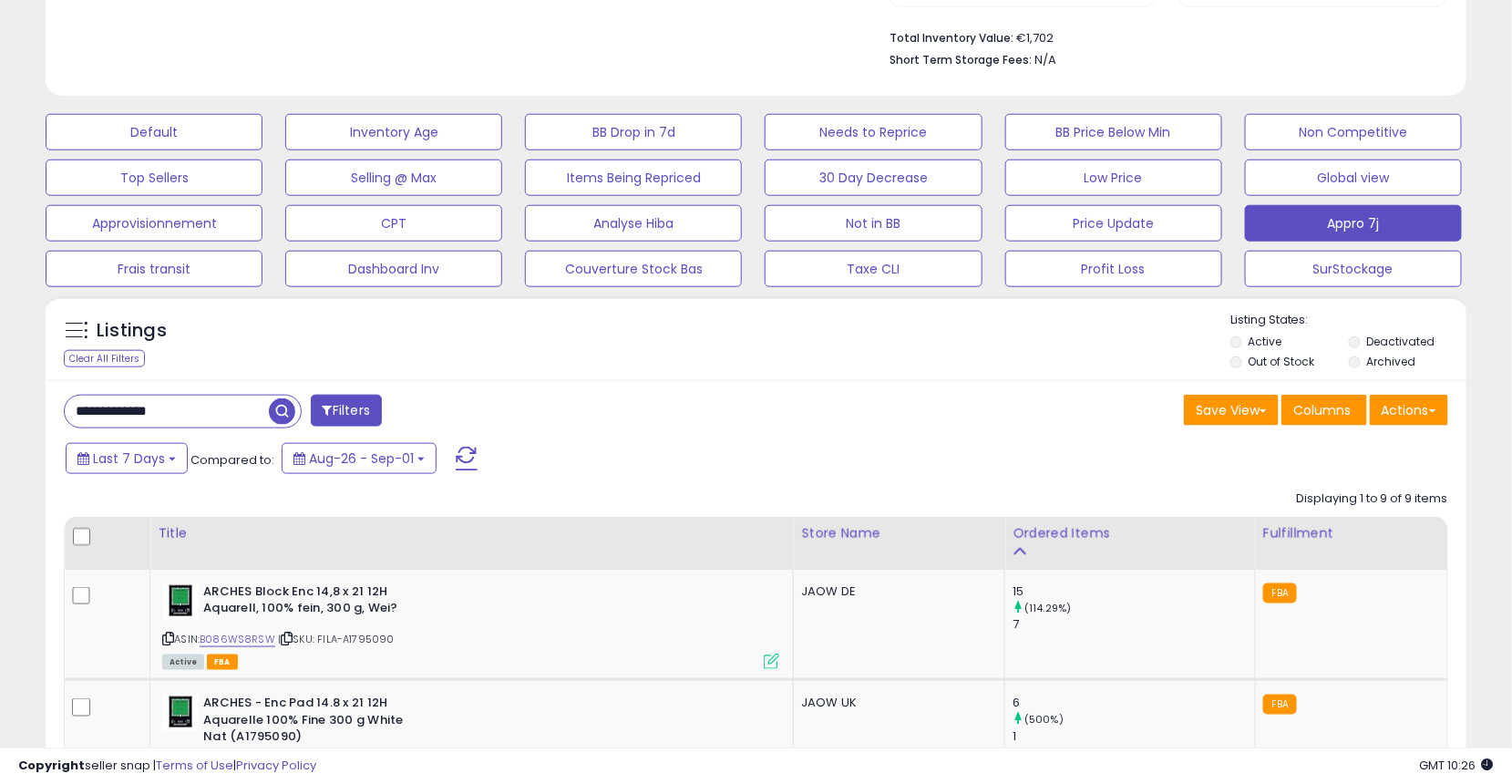
click at [203, 411] on input "**********" at bounding box center [166, 411] width 204 height 32
click at [203, 411] on input "**********" at bounding box center [234, 411] width 339 height 32
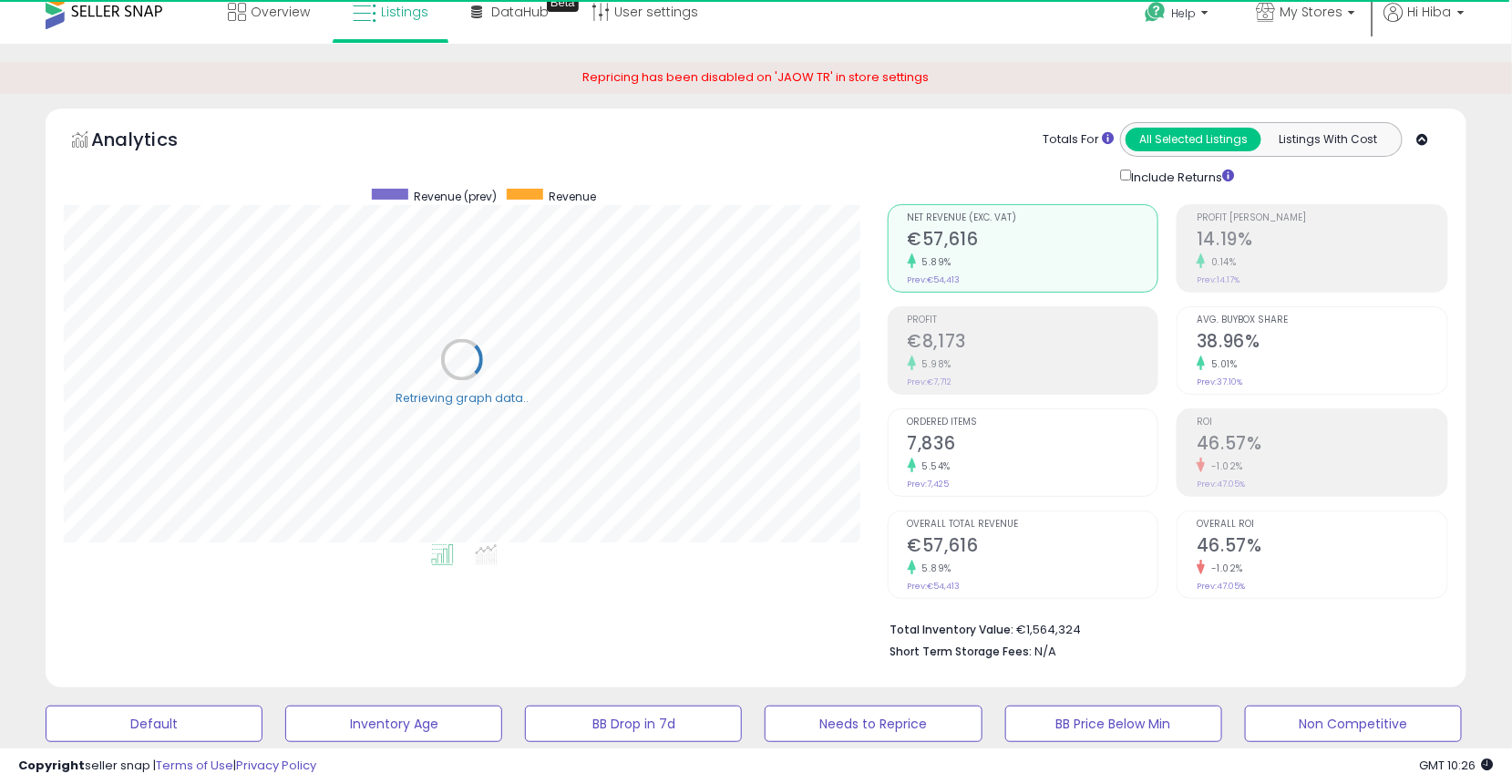
scroll to position [0, 0]
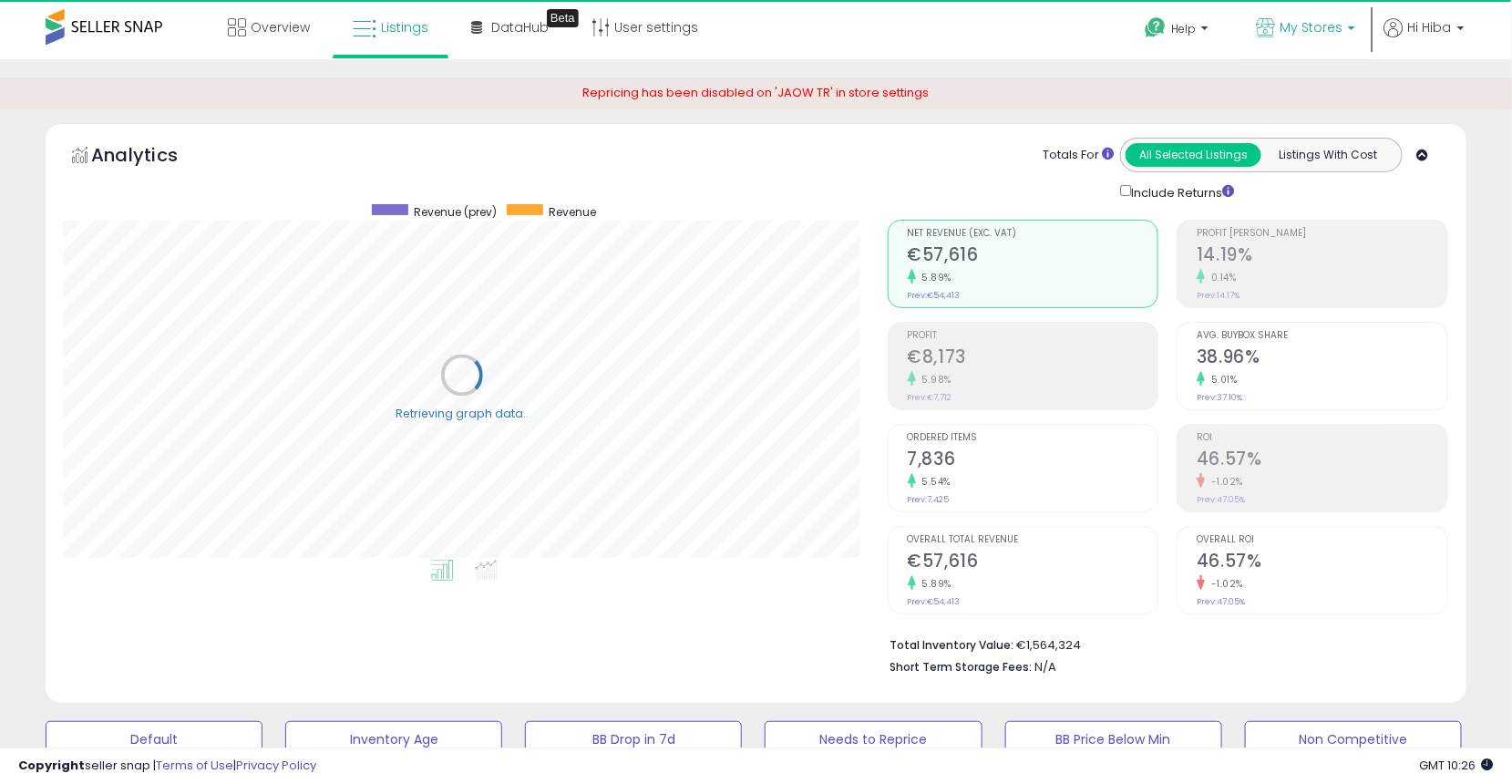
click at [1308, 32] on span "My Stores" at bounding box center [1311, 27] width 63 height 18
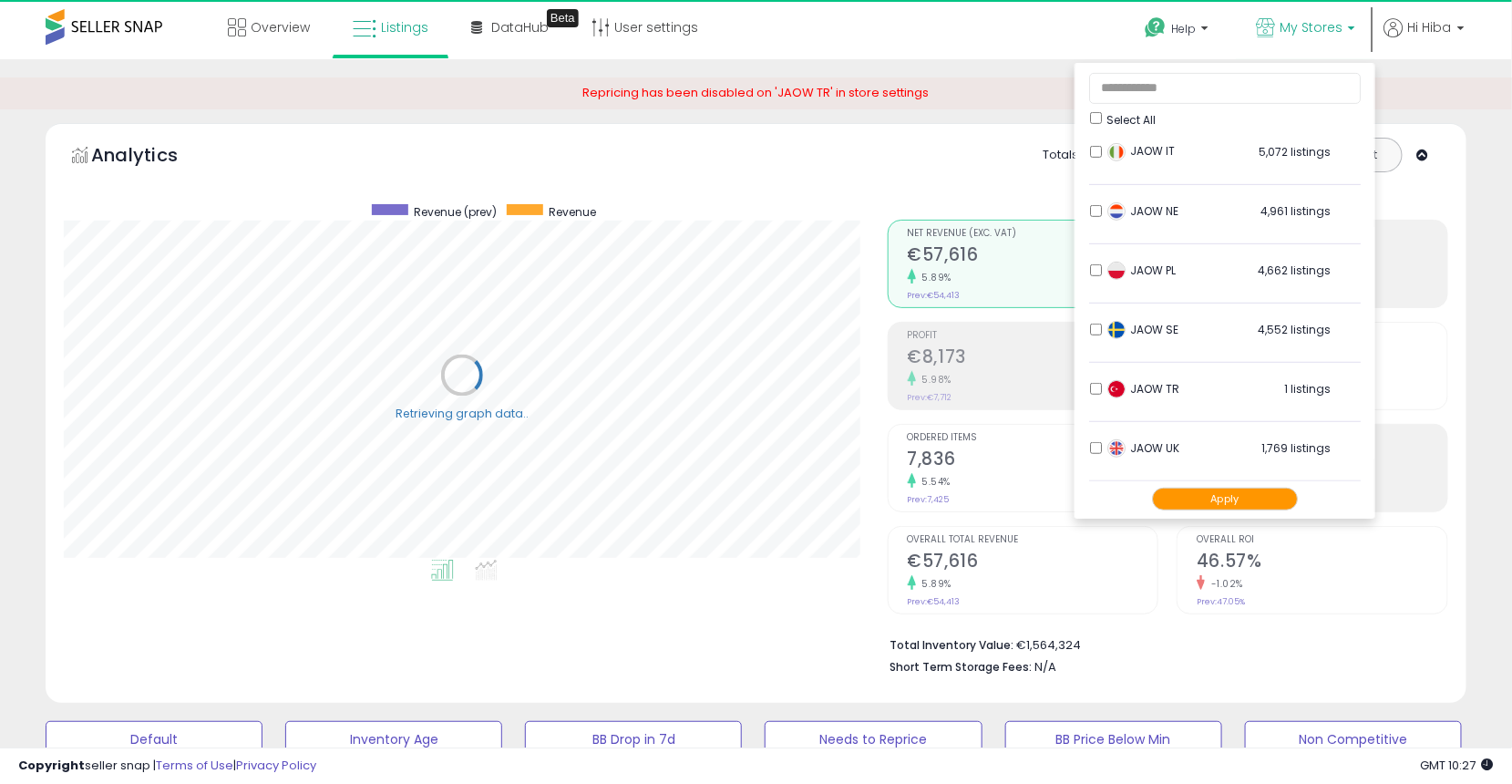
scroll to position [101, 0]
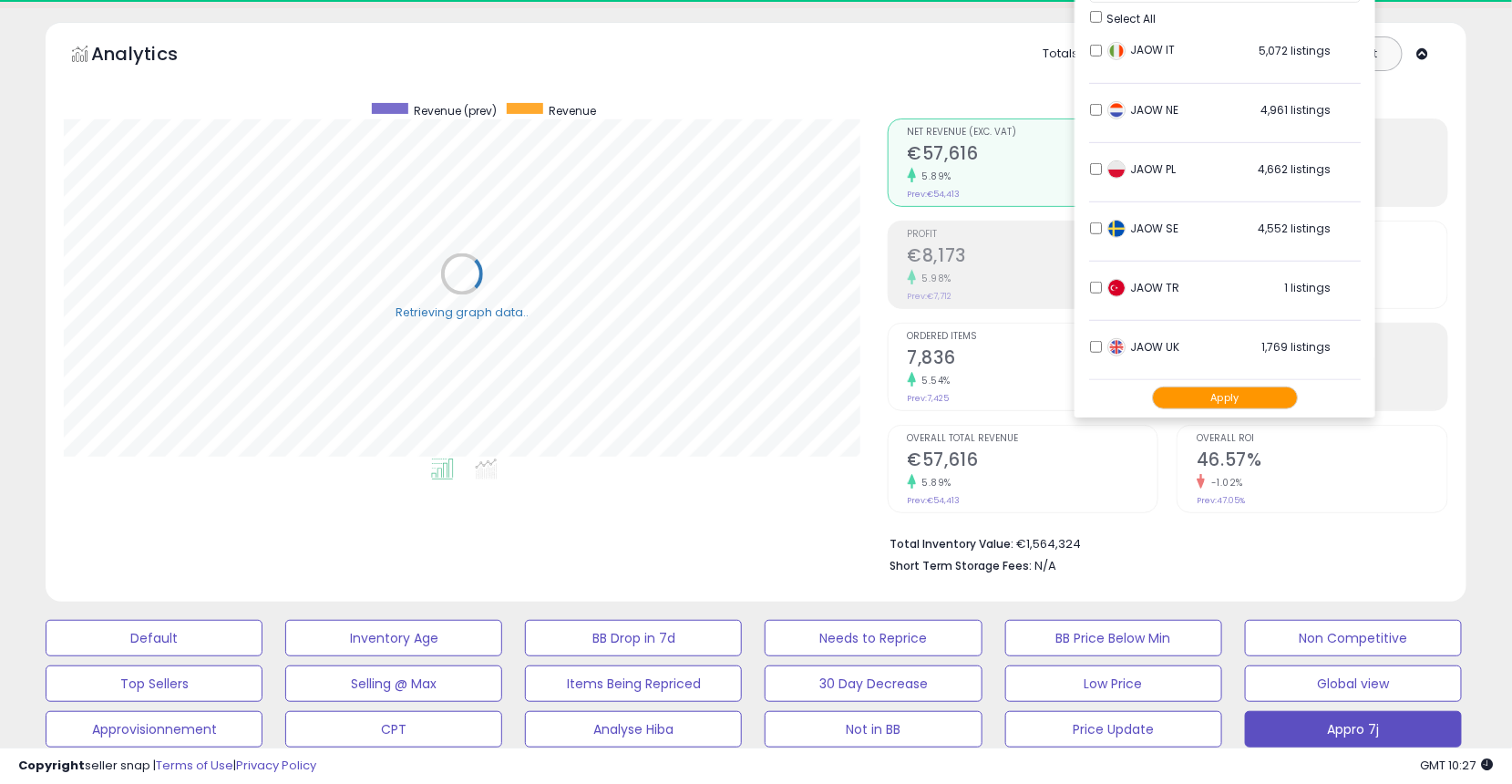
click at [1468, 308] on div "Analytics Totals For All Selected Listings Listings With Cost Include Returns" at bounding box center [756, 316] width 1448 height 590
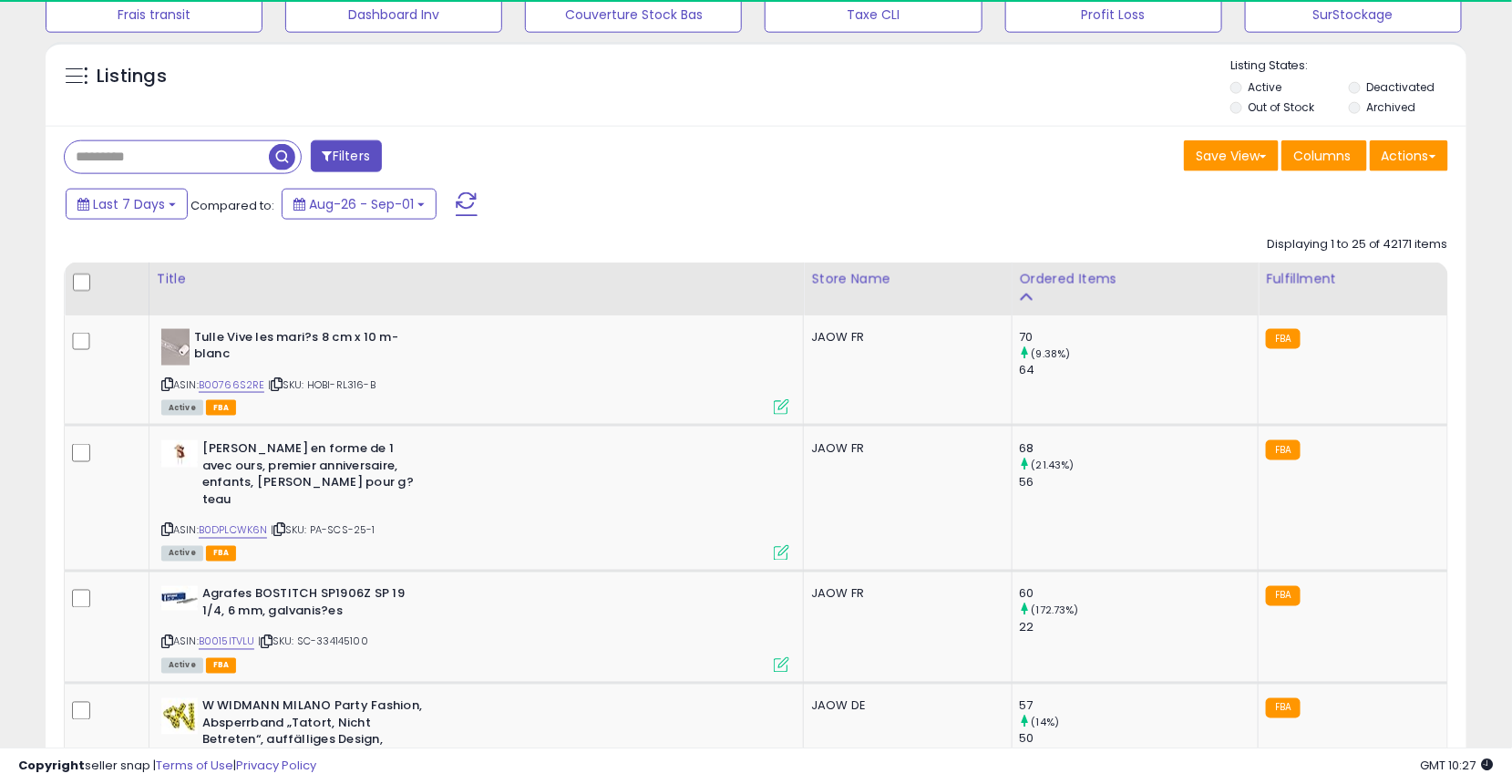
scroll to position [809, 0]
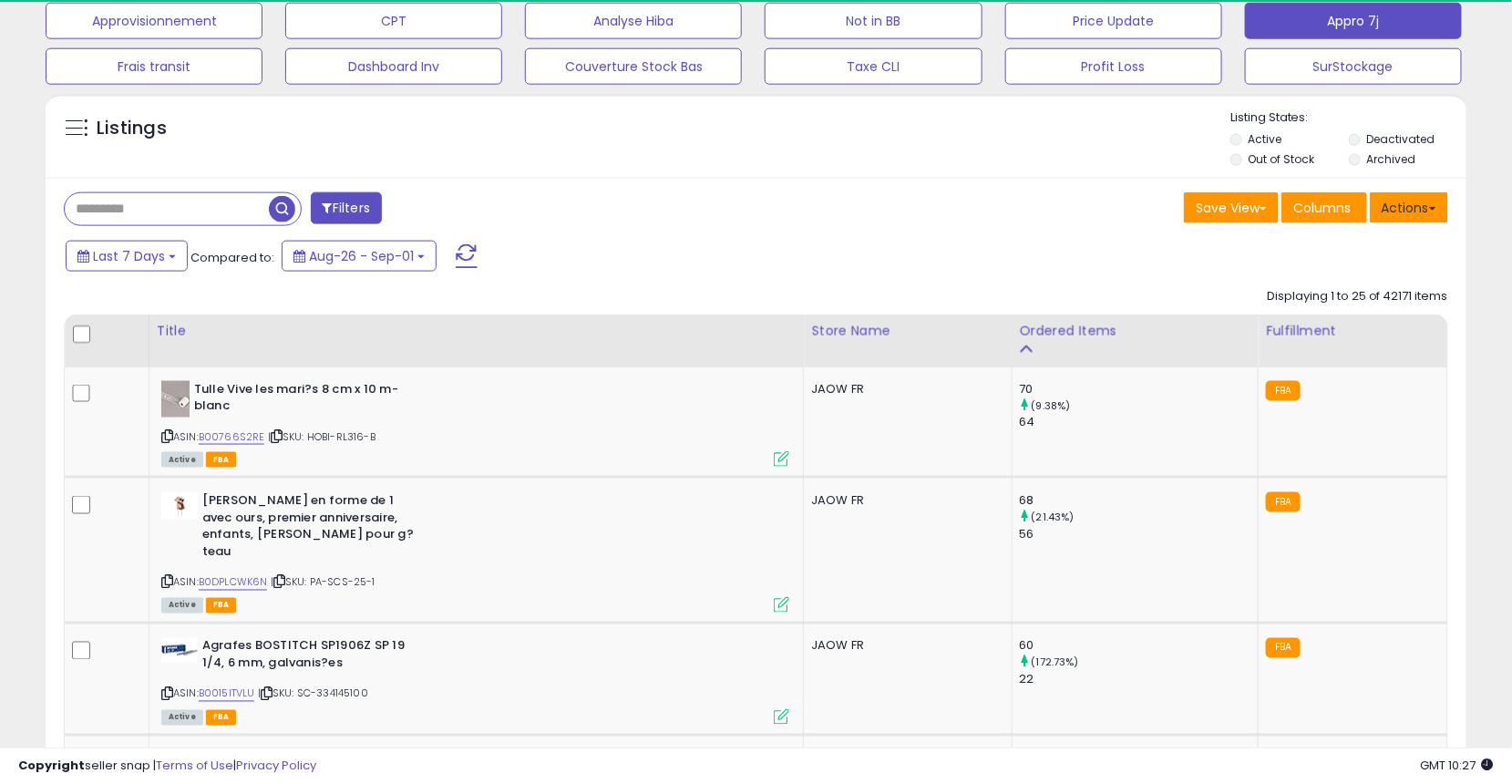
click at [1429, 218] on button "Actions" at bounding box center [1409, 207] width 79 height 31
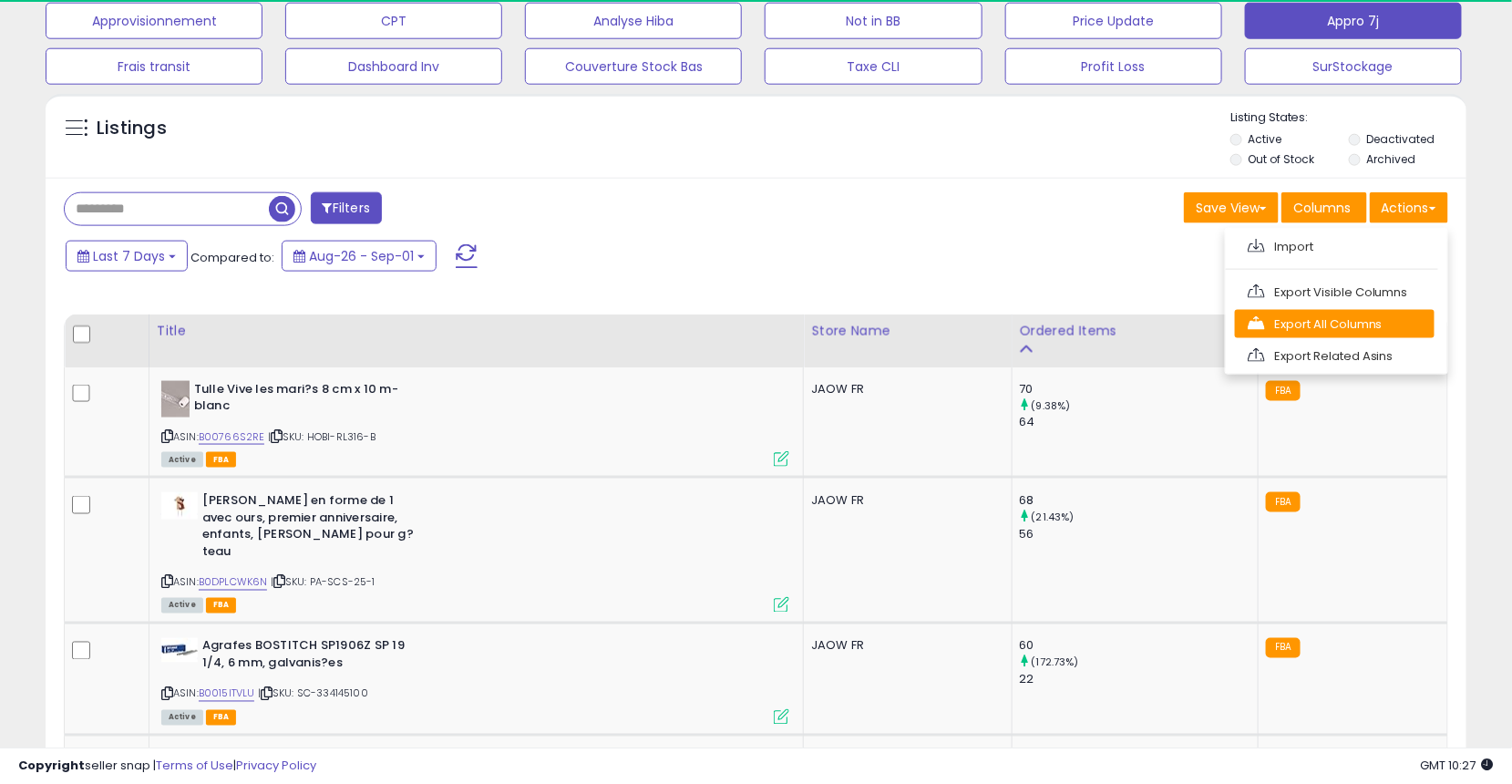
click at [1381, 312] on link "Export All Columns" at bounding box center [1335, 323] width 200 height 28
